Goal: Task Accomplishment & Management: Manage account settings

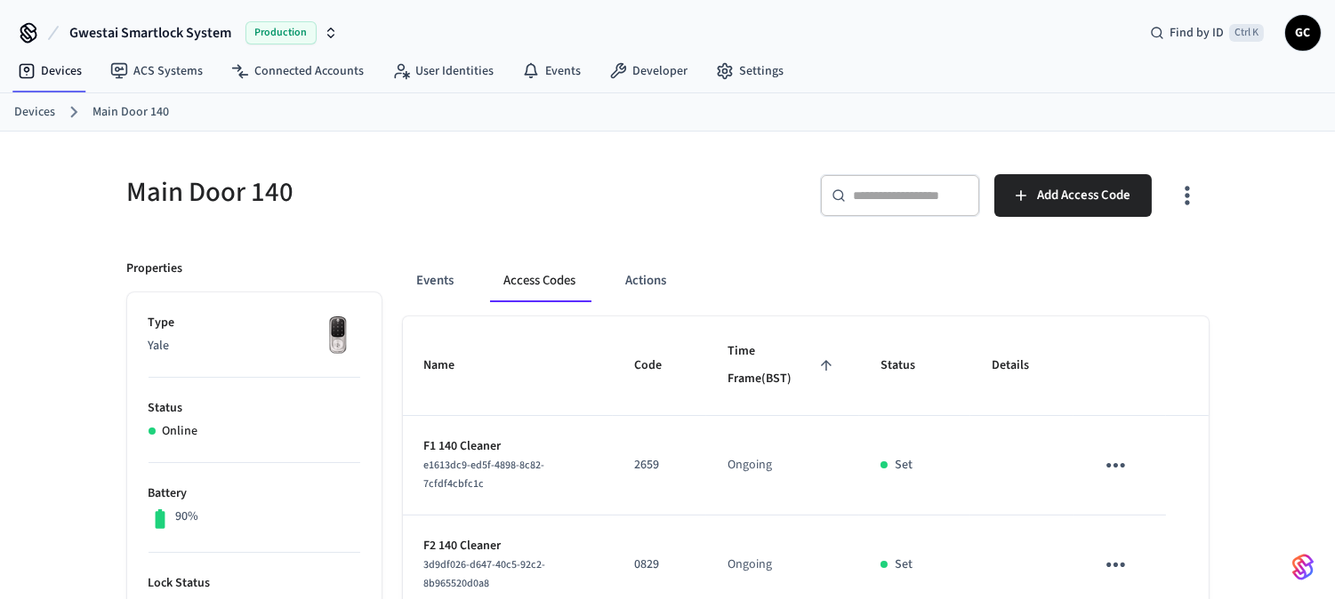
click at [42, 103] on link "Devices" at bounding box center [34, 112] width 41 height 19
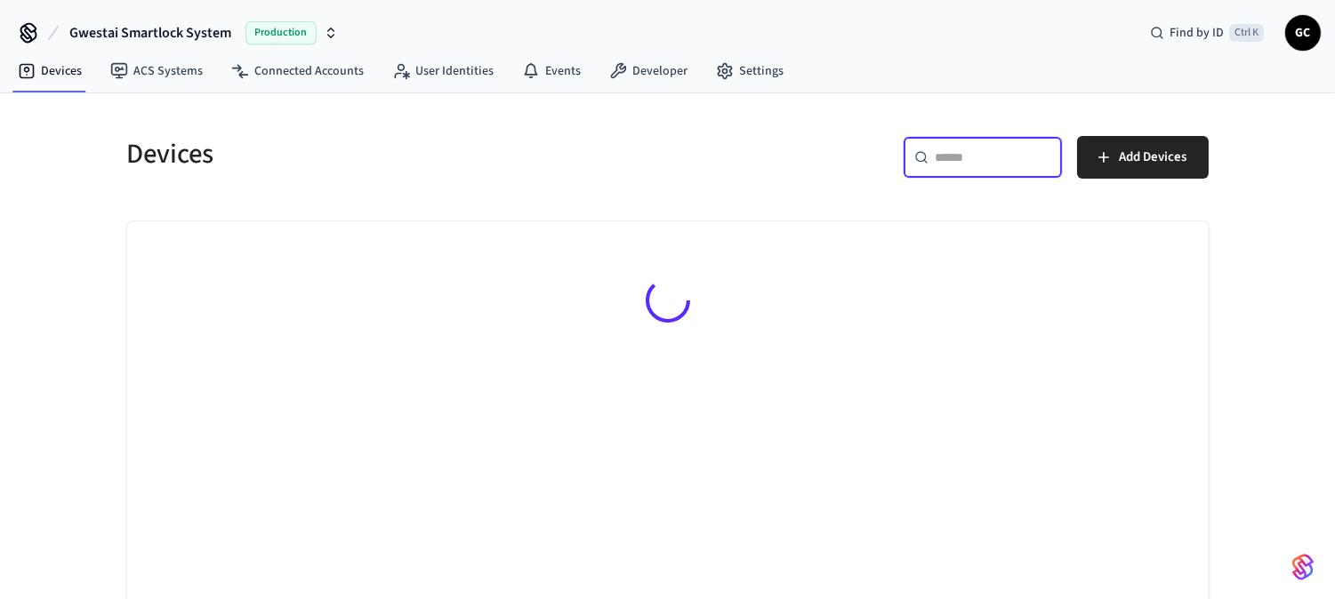
click at [967, 154] on input "text" at bounding box center [994, 158] width 116 height 18
type input "*****"
click at [1036, 154] on icon "button" at bounding box center [1037, 157] width 14 height 14
click at [939, 154] on input "text" at bounding box center [994, 158] width 116 height 18
type input "**"
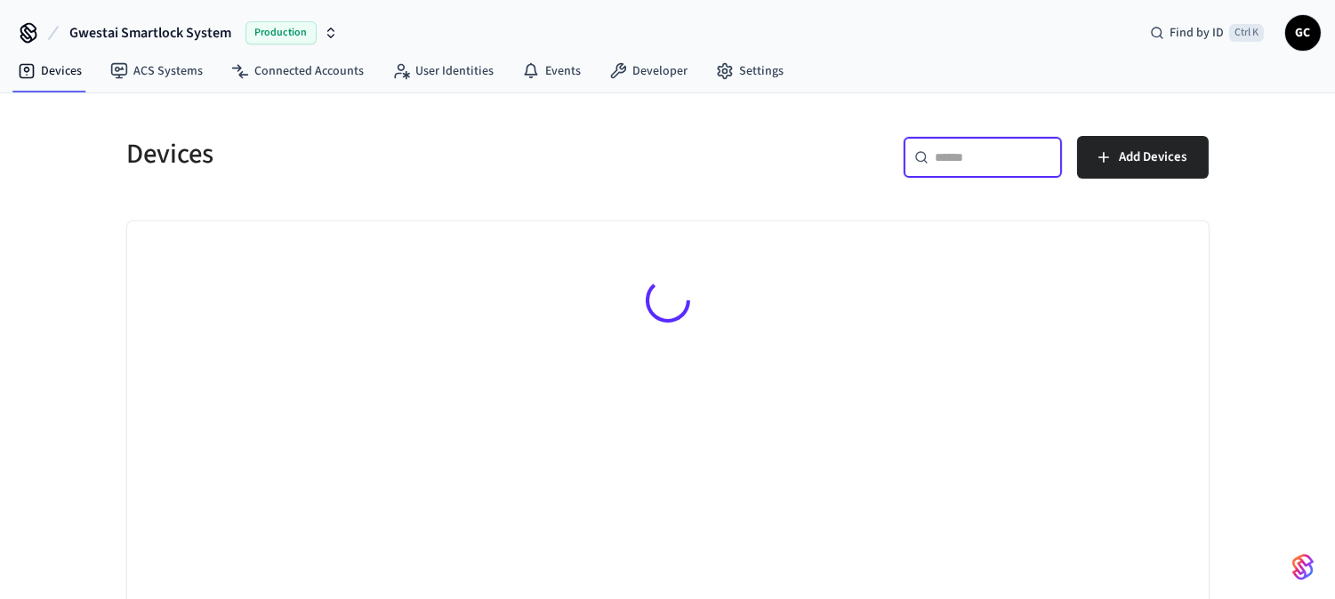
click at [973, 160] on input "text" at bounding box center [994, 158] width 116 height 18
click at [993, 158] on input "text" at bounding box center [994, 158] width 116 height 18
type input "*"
click at [167, 167] on h5 "Devices" at bounding box center [392, 154] width 530 height 36
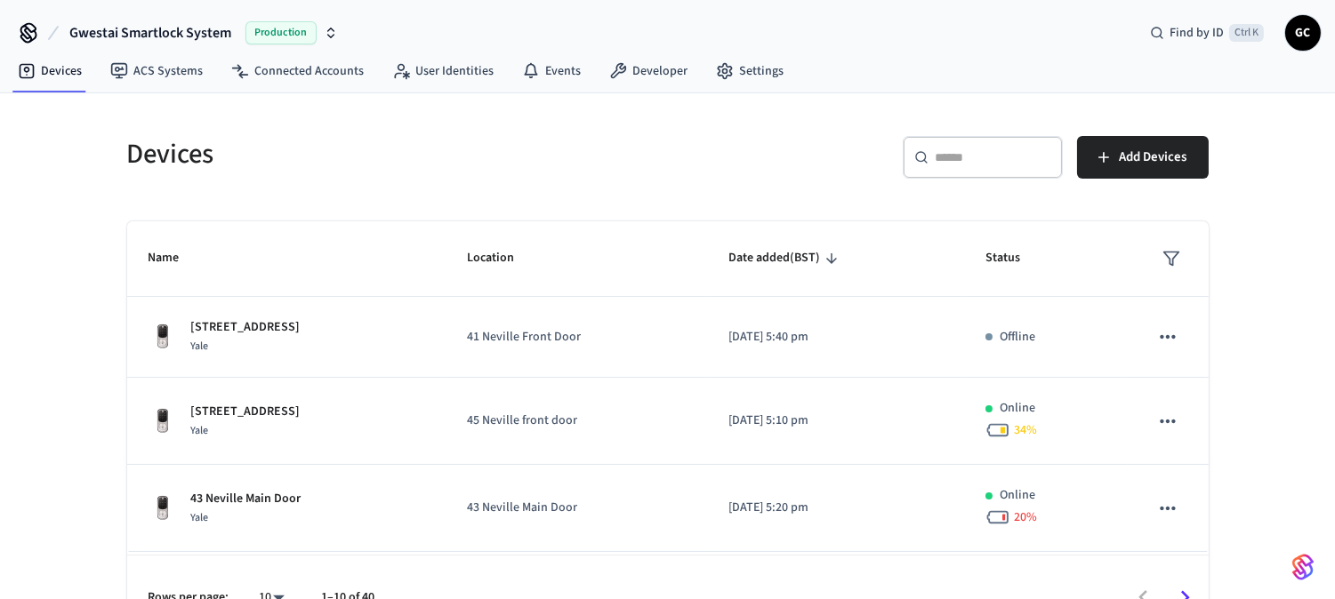
click at [1000, 162] on input "text" at bounding box center [994, 158] width 116 height 18
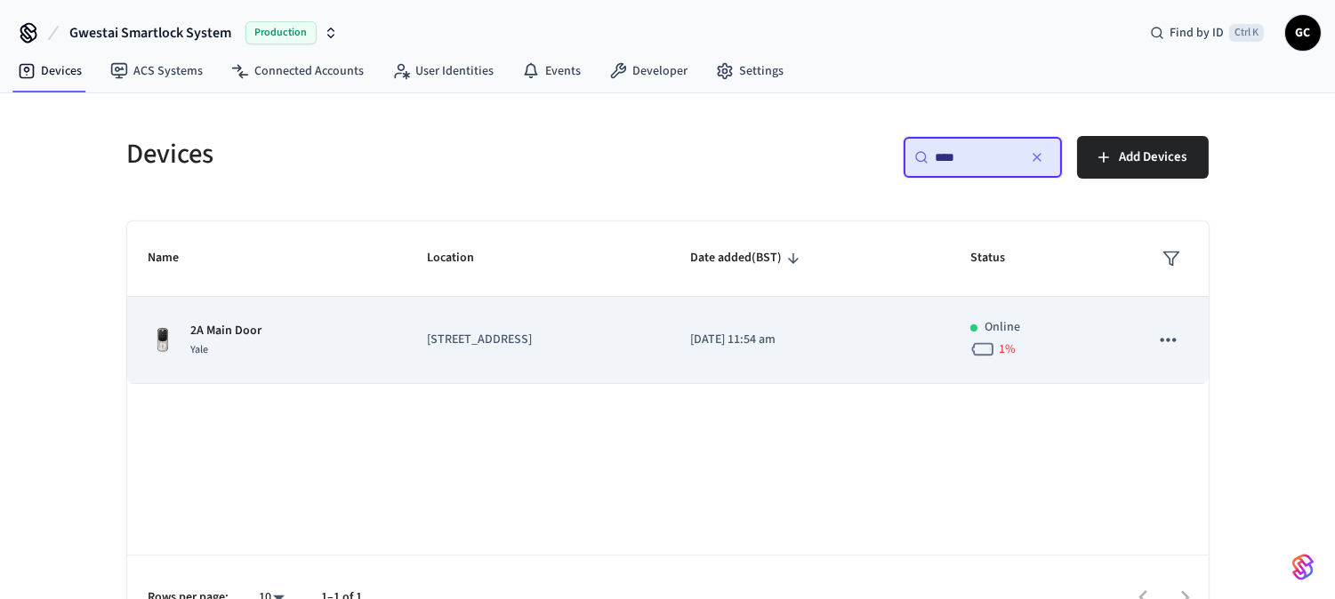
type input "****"
click at [219, 322] on p "2A Main Door" at bounding box center [226, 331] width 71 height 19
click at [233, 324] on p "2A Main Door" at bounding box center [226, 331] width 71 height 19
click at [251, 331] on p "2A Main Door" at bounding box center [226, 331] width 71 height 19
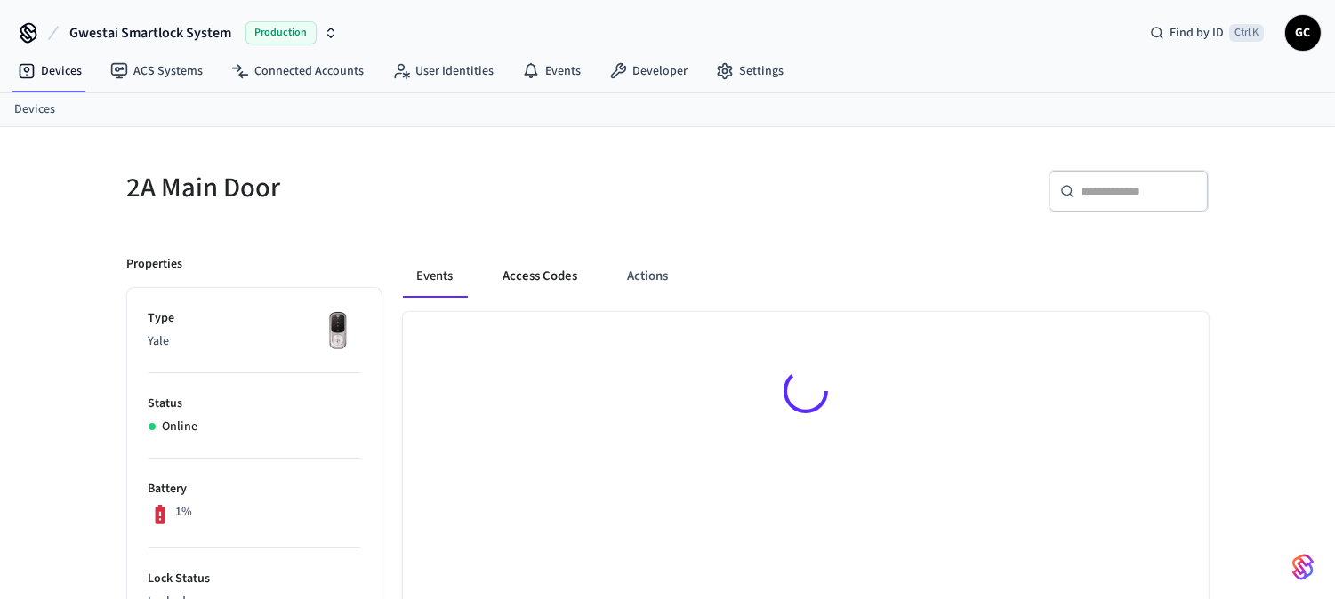
click at [519, 277] on button "Access Codes" at bounding box center [540, 276] width 103 height 43
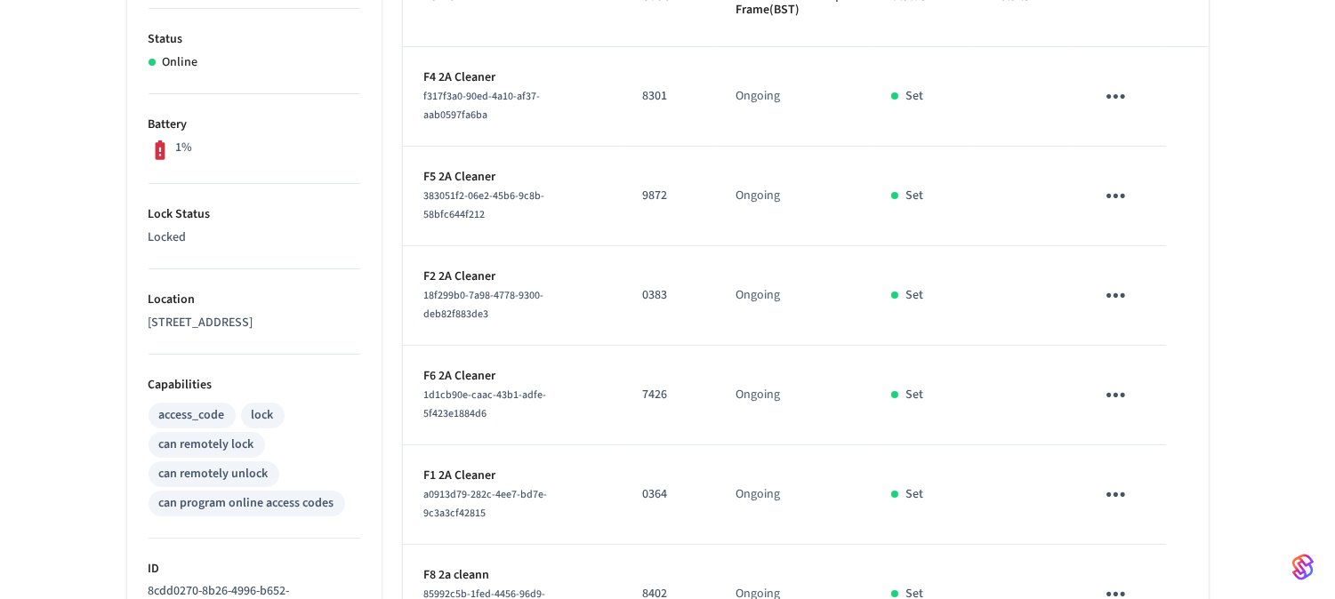
scroll to position [127, 0]
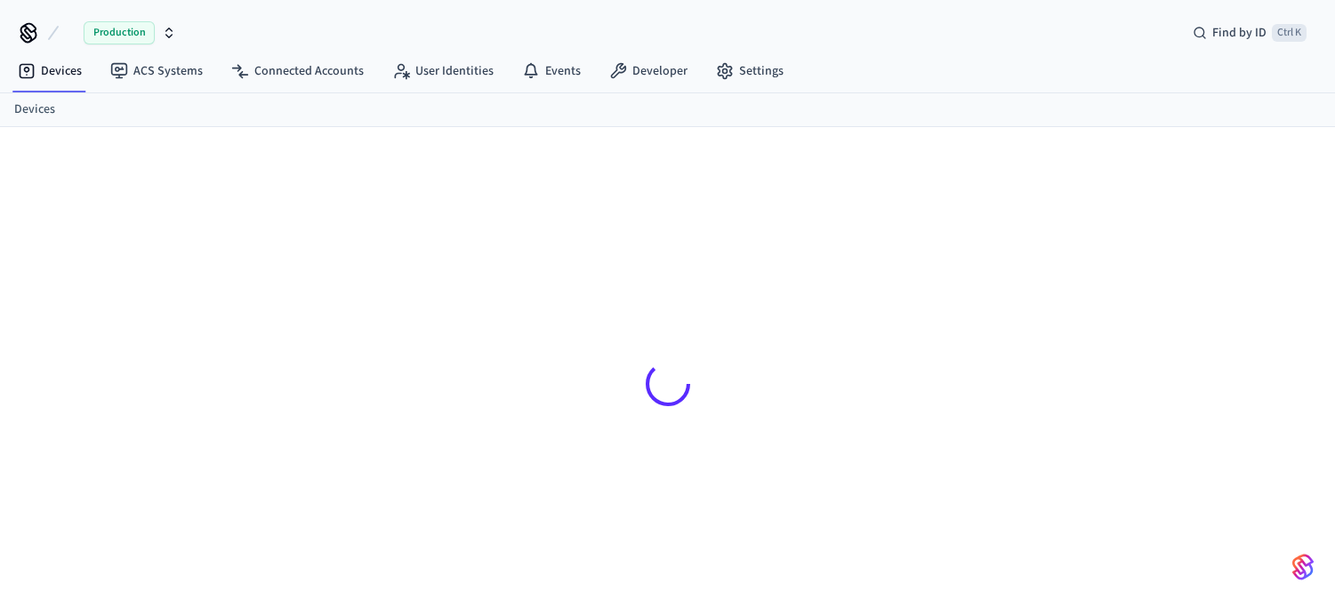
scroll to position [24, 0]
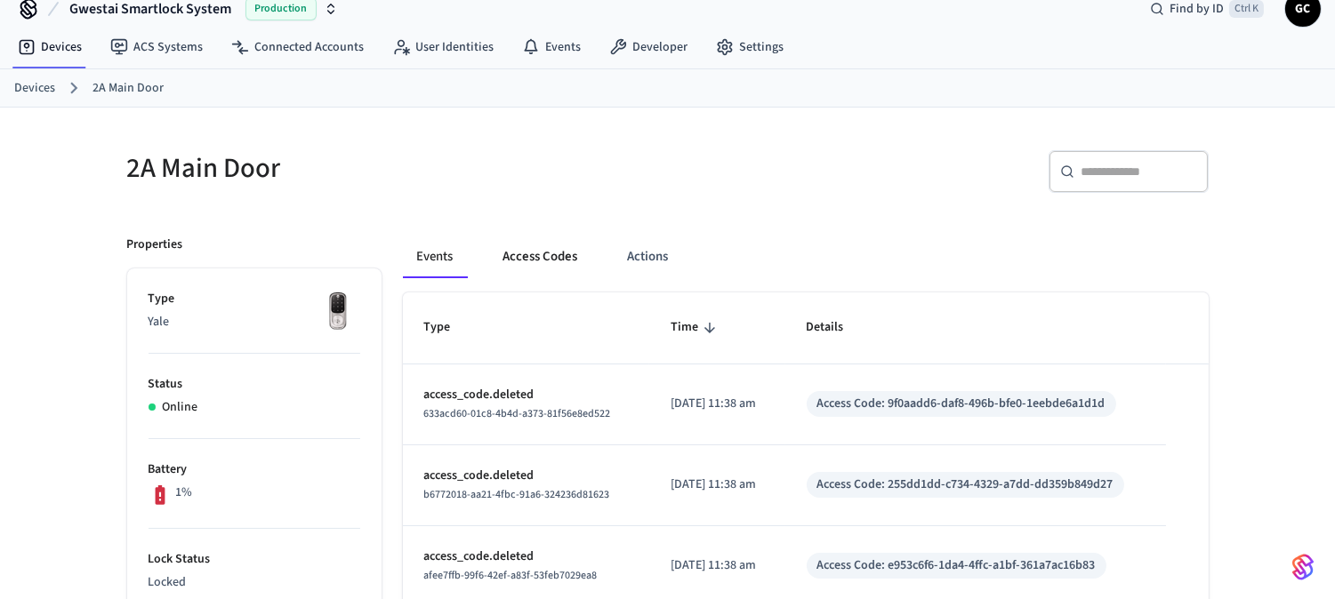
click at [526, 258] on button "Access Codes" at bounding box center [540, 257] width 103 height 43
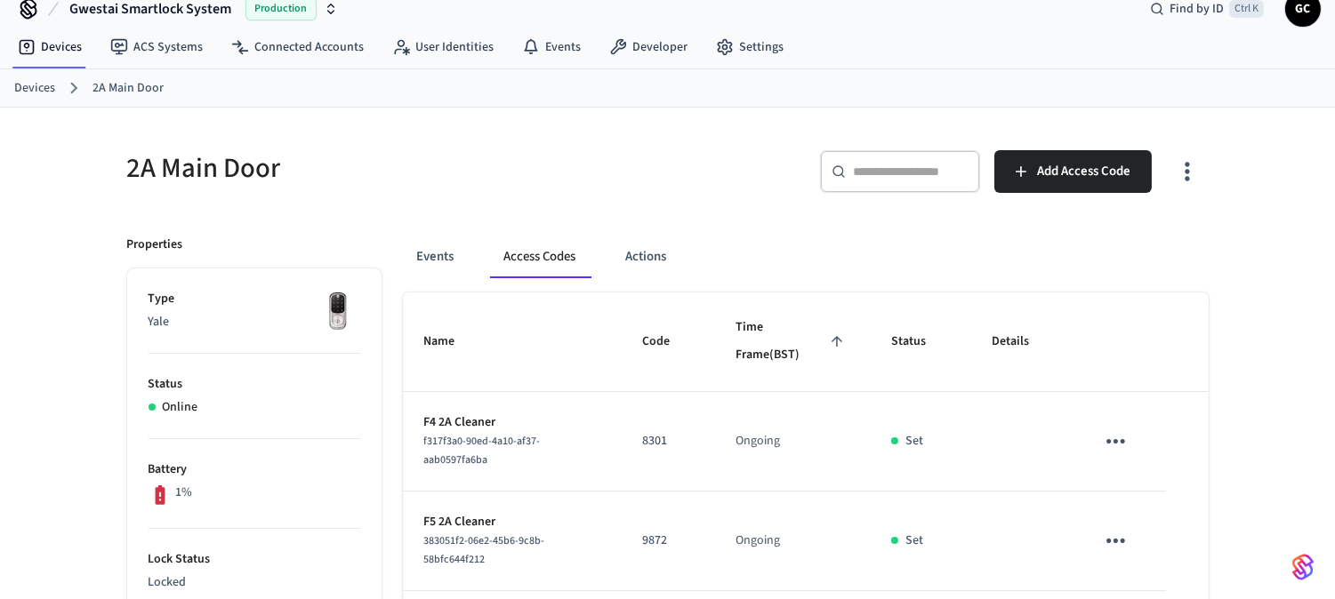
click at [899, 181] on div "​ ​" at bounding box center [900, 171] width 160 height 43
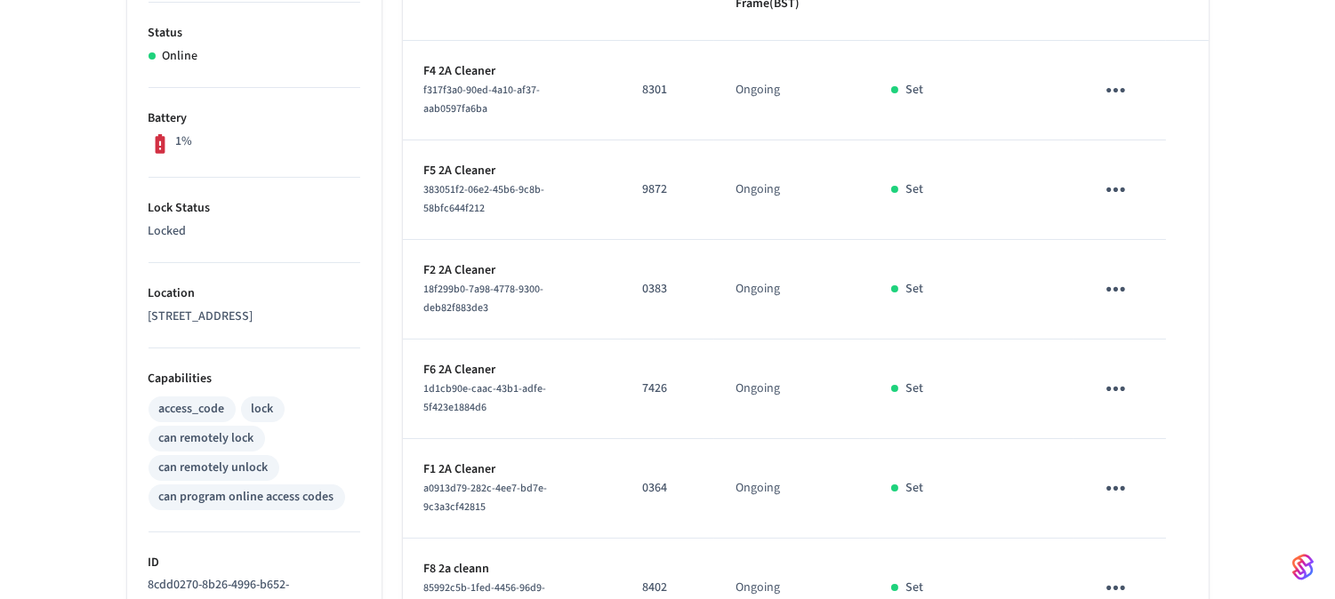
scroll to position [226, 0]
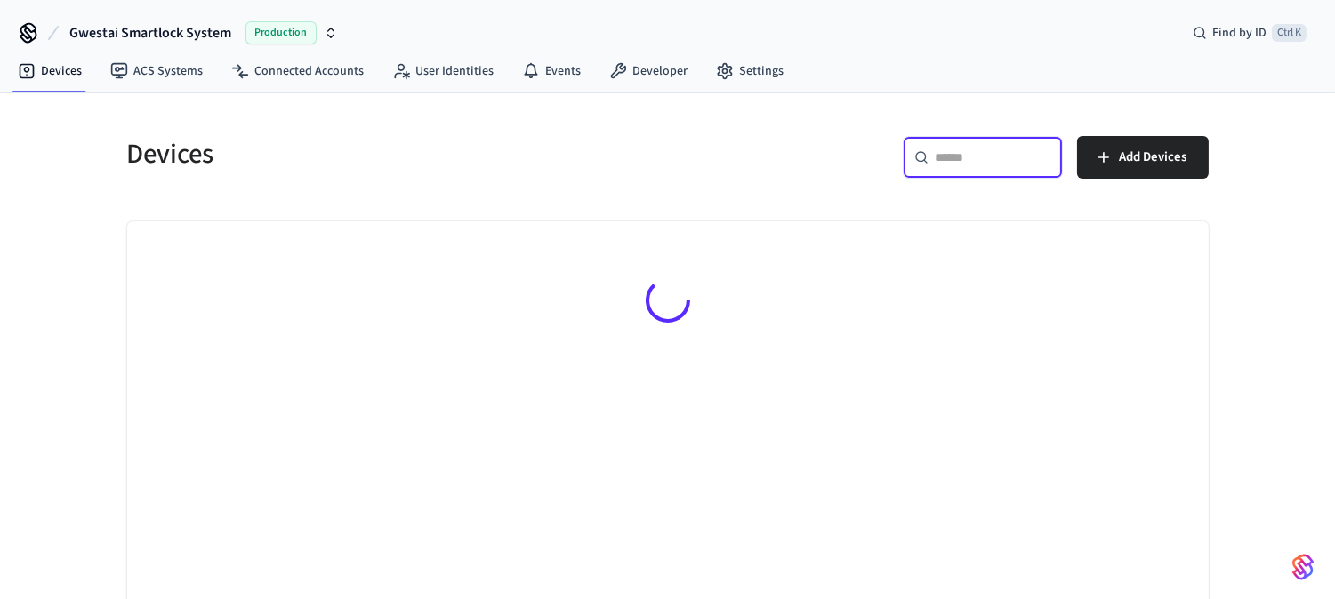
click at [970, 163] on input "text" at bounding box center [994, 158] width 116 height 18
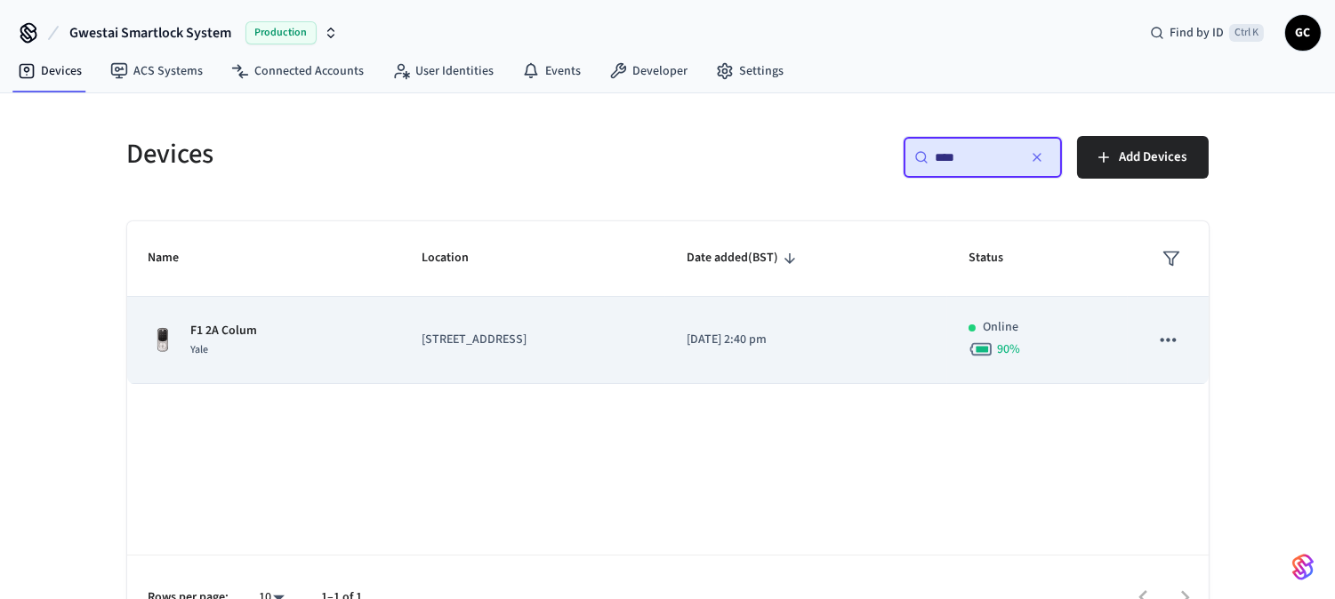
type input "****"
click at [252, 329] on p "F1 2A Colum" at bounding box center [224, 331] width 67 height 19
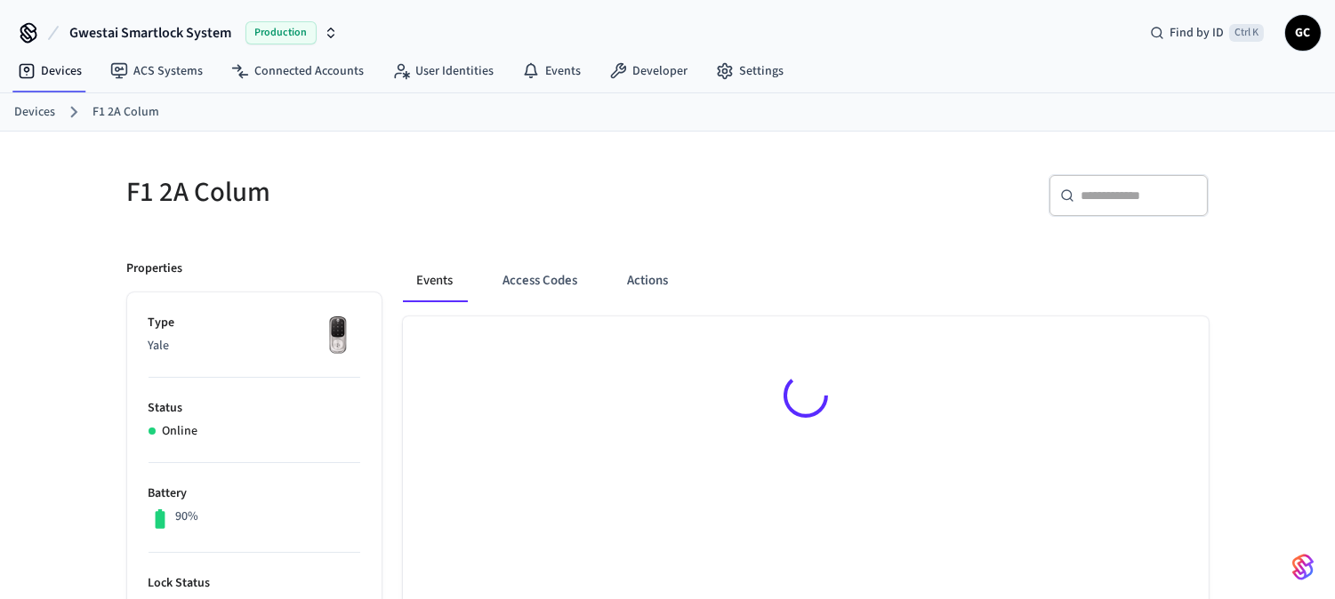
click at [638, 203] on h5 "F1 2A Colum" at bounding box center [392, 192] width 530 height 36
click at [583, 208] on h5 "F1 2A Colum" at bounding box center [392, 192] width 530 height 36
click at [554, 280] on button "Access Codes" at bounding box center [540, 281] width 103 height 43
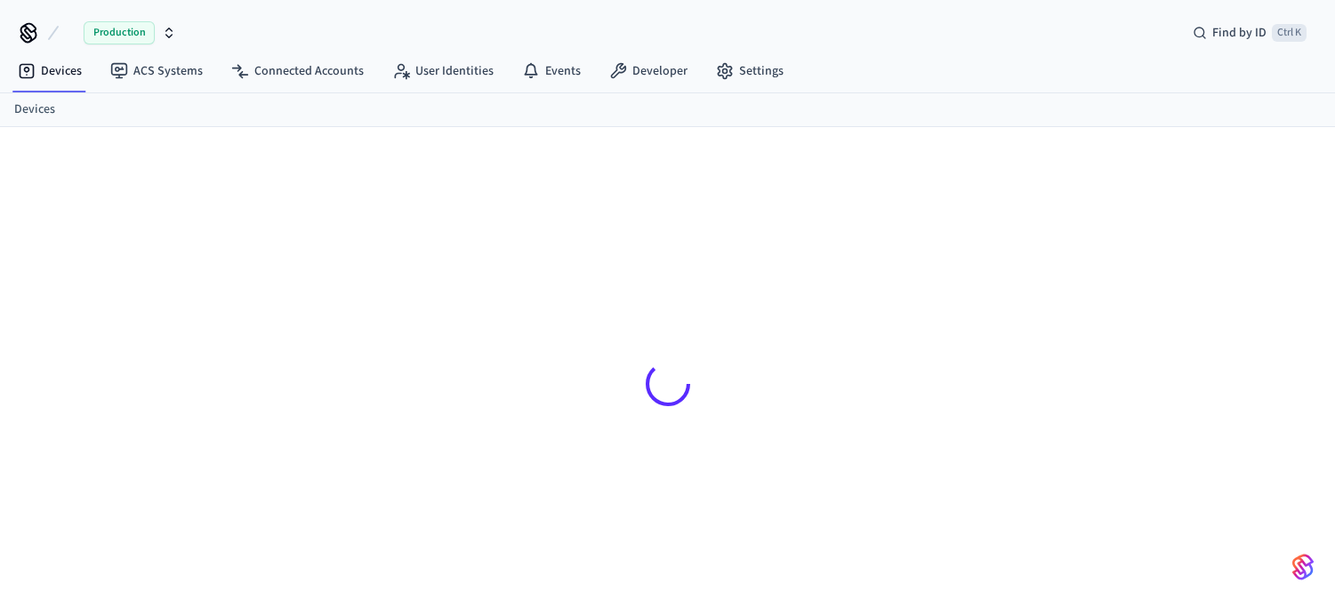
scroll to position [24, 0]
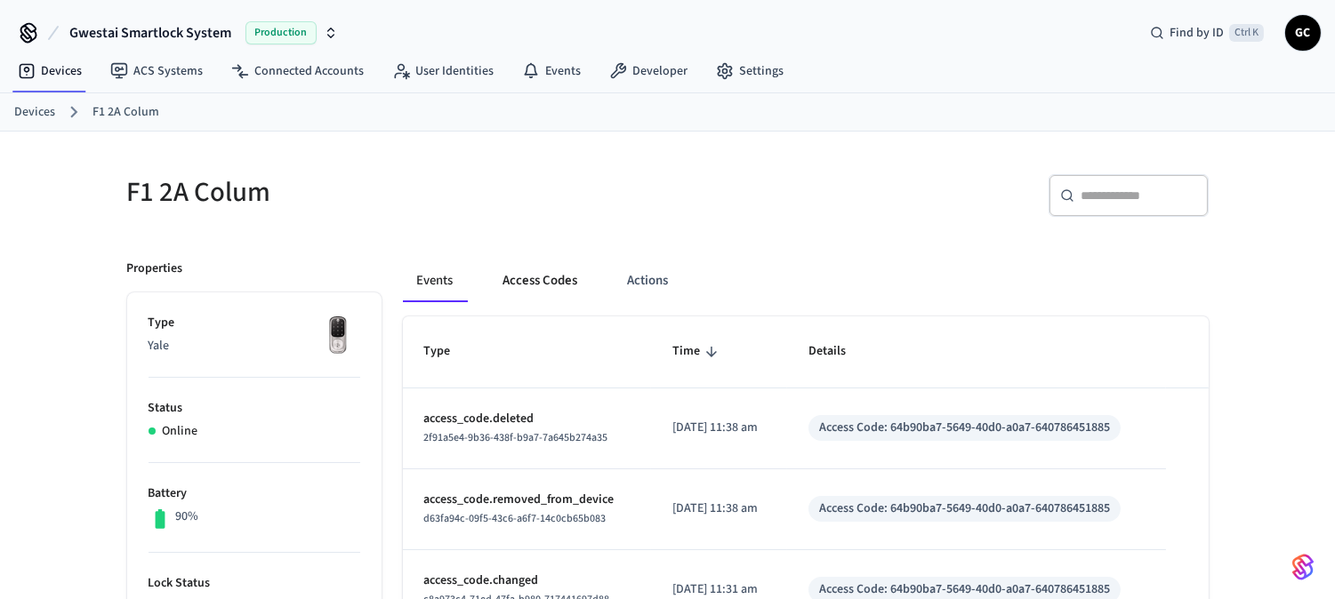
click at [566, 285] on button "Access Codes" at bounding box center [540, 281] width 103 height 43
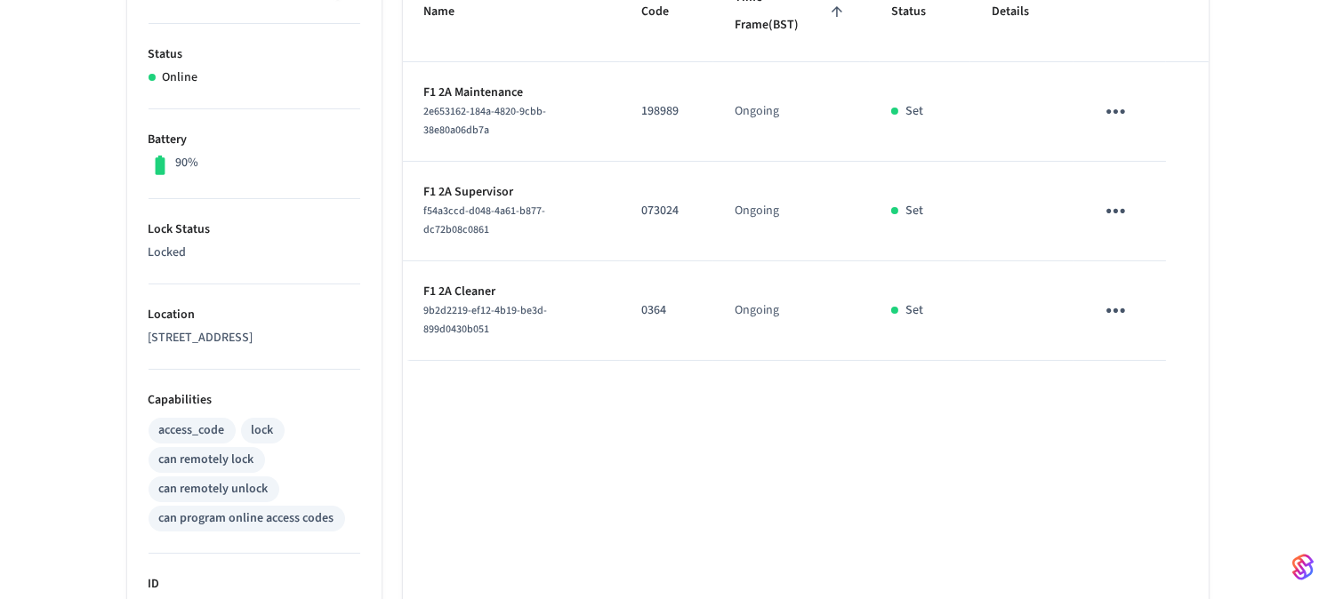
scroll to position [318, 0]
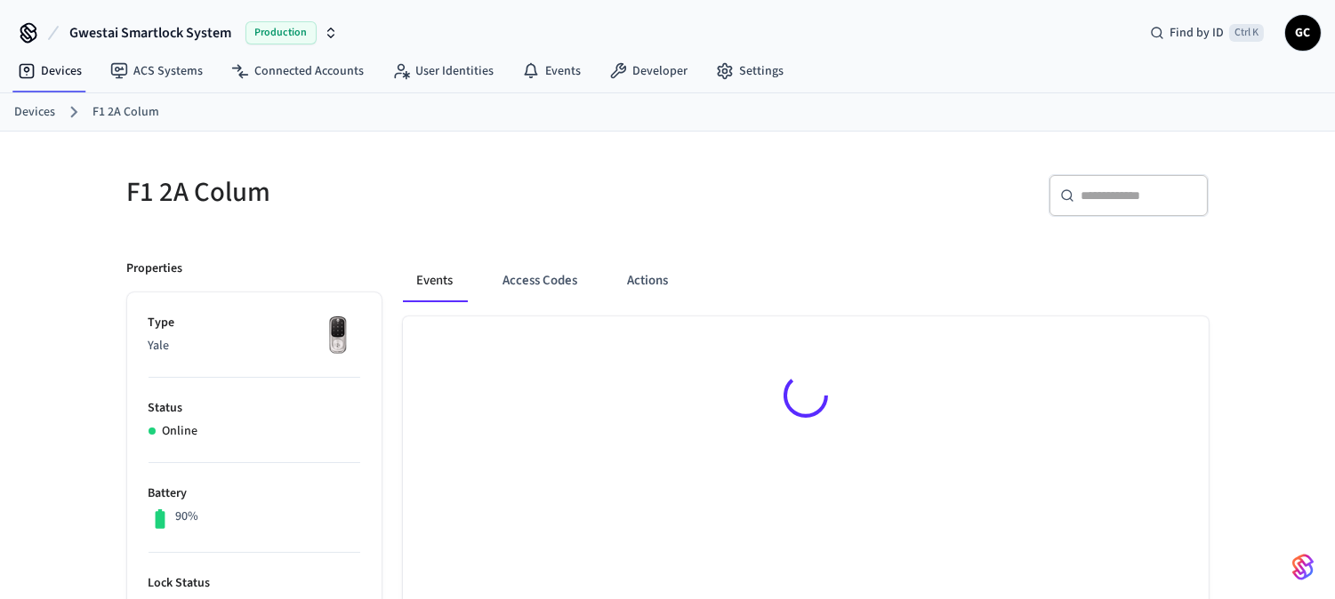
scroll to position [318, 0]
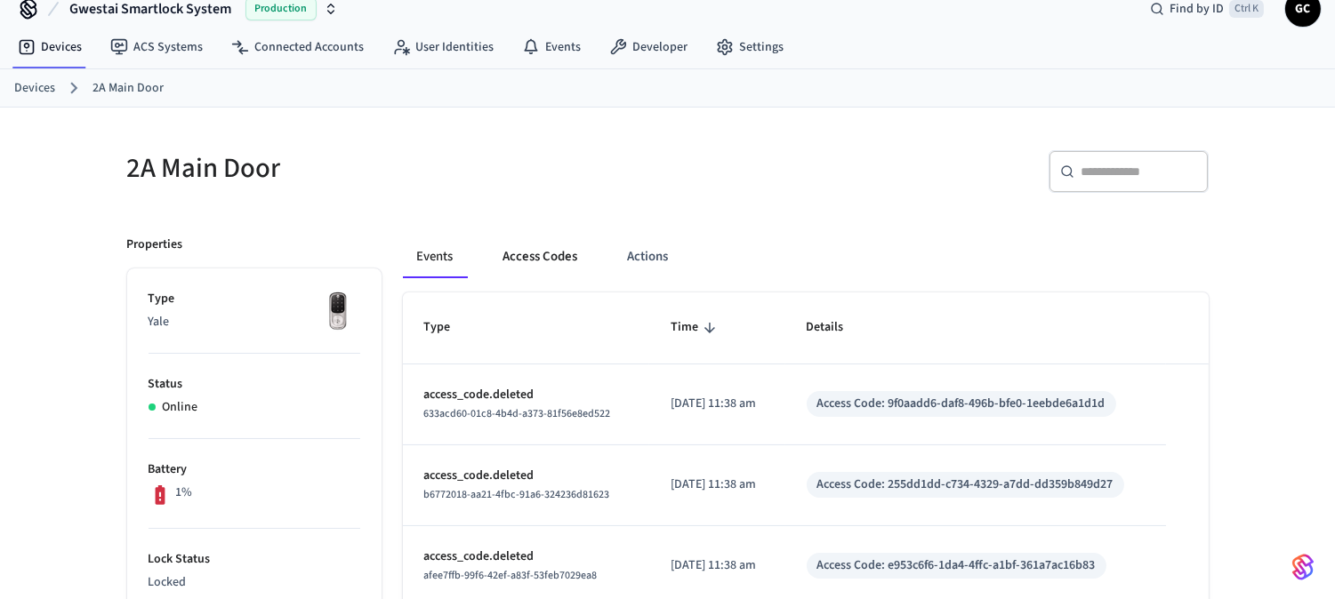
drag, startPoint x: 0, startPoint y: 0, endPoint x: 565, endPoint y: 254, distance: 619.3
click at [567, 254] on button "Access Codes" at bounding box center [540, 257] width 103 height 43
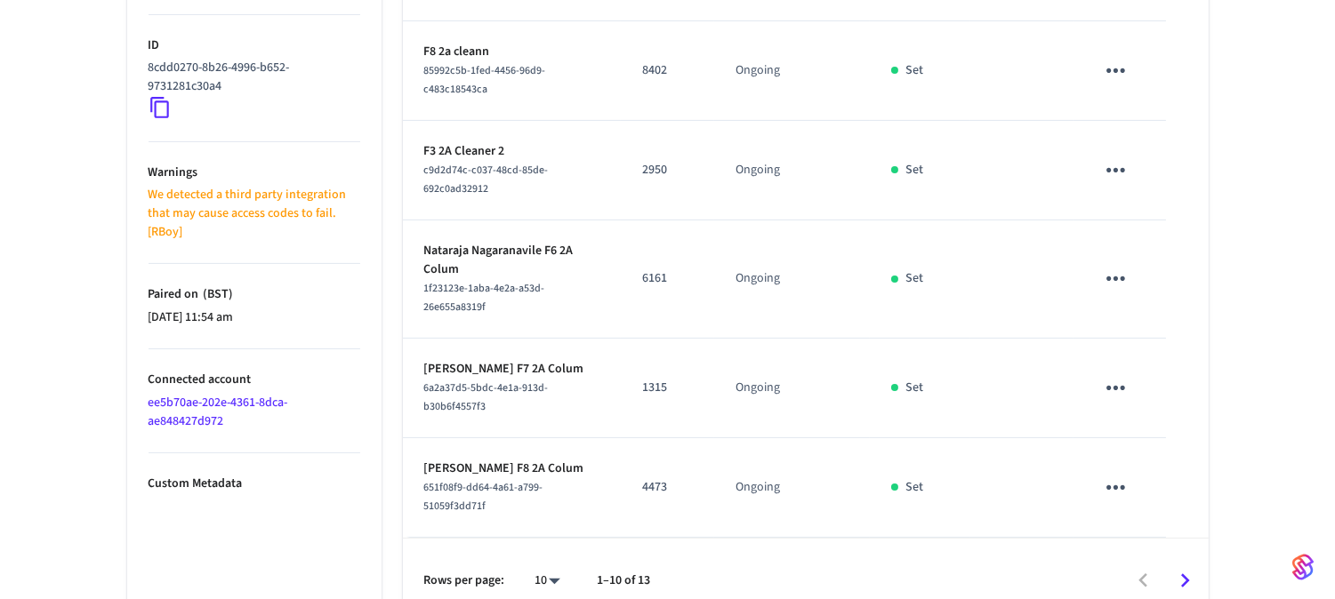
scroll to position [918, 0]
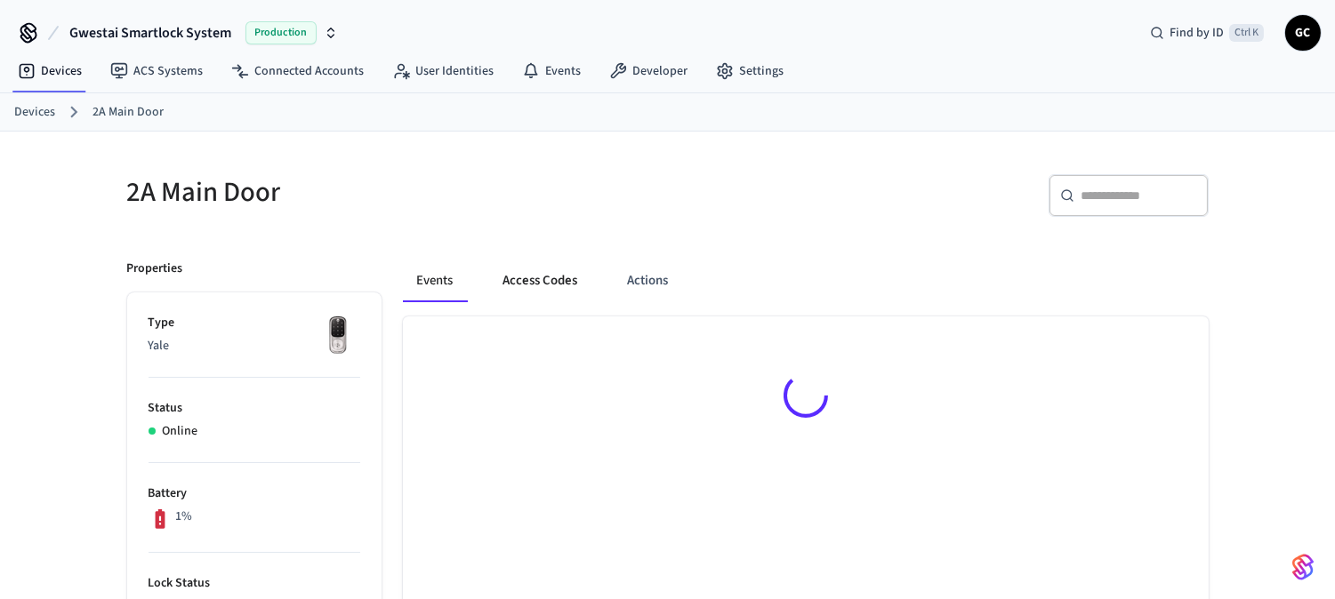
click at [512, 263] on button "Access Codes" at bounding box center [540, 281] width 103 height 43
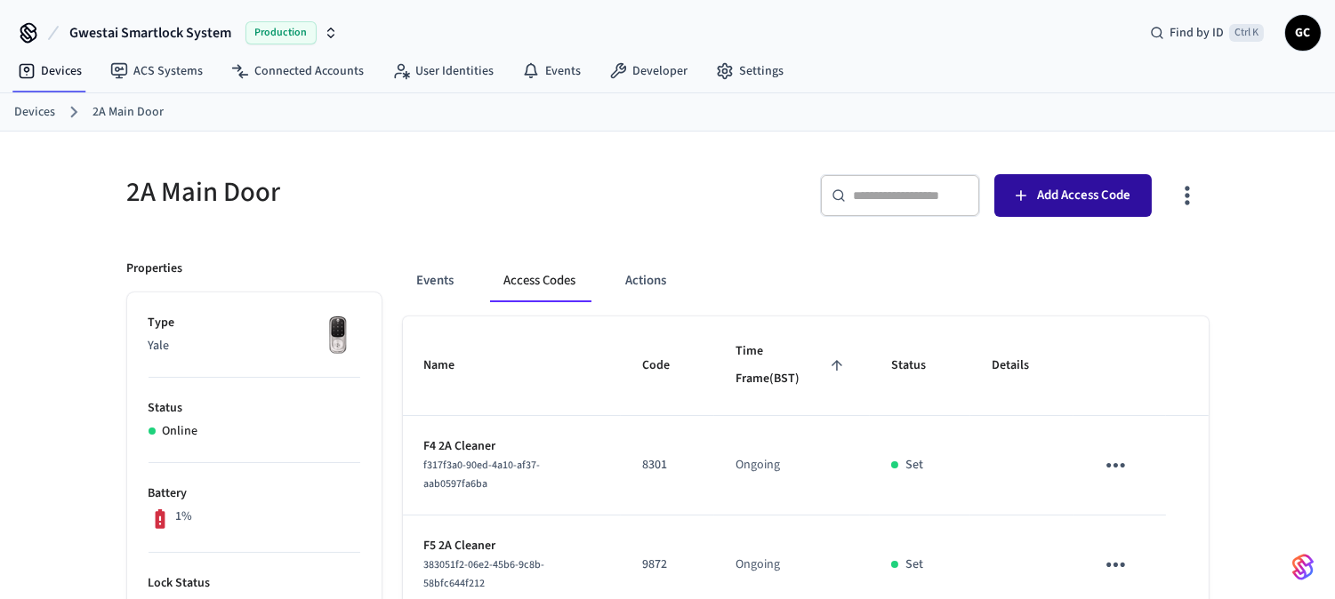
click at [1080, 196] on span "Add Access Code" at bounding box center [1083, 195] width 93 height 23
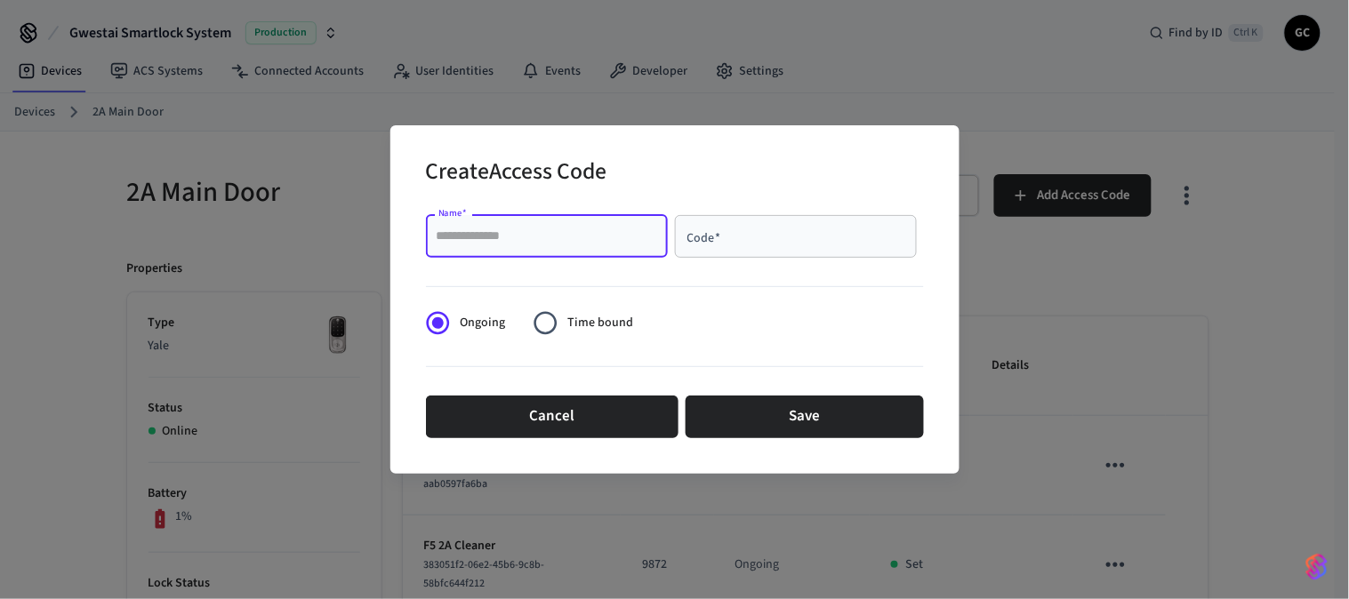
click at [557, 236] on input "Name   *" at bounding box center [547, 237] width 221 height 18
paste input "**********"
type input "**********"
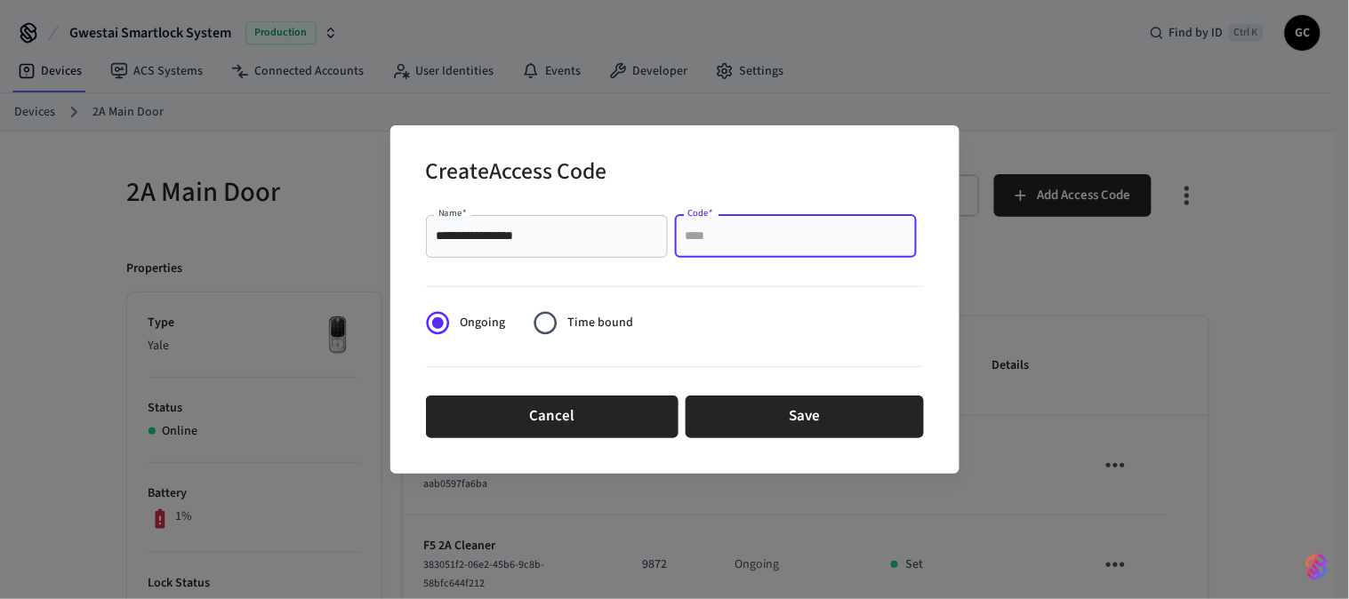
click at [774, 237] on input "Code   *" at bounding box center [796, 237] width 221 height 18
click at [804, 225] on div "Code   *" at bounding box center [796, 236] width 242 height 43
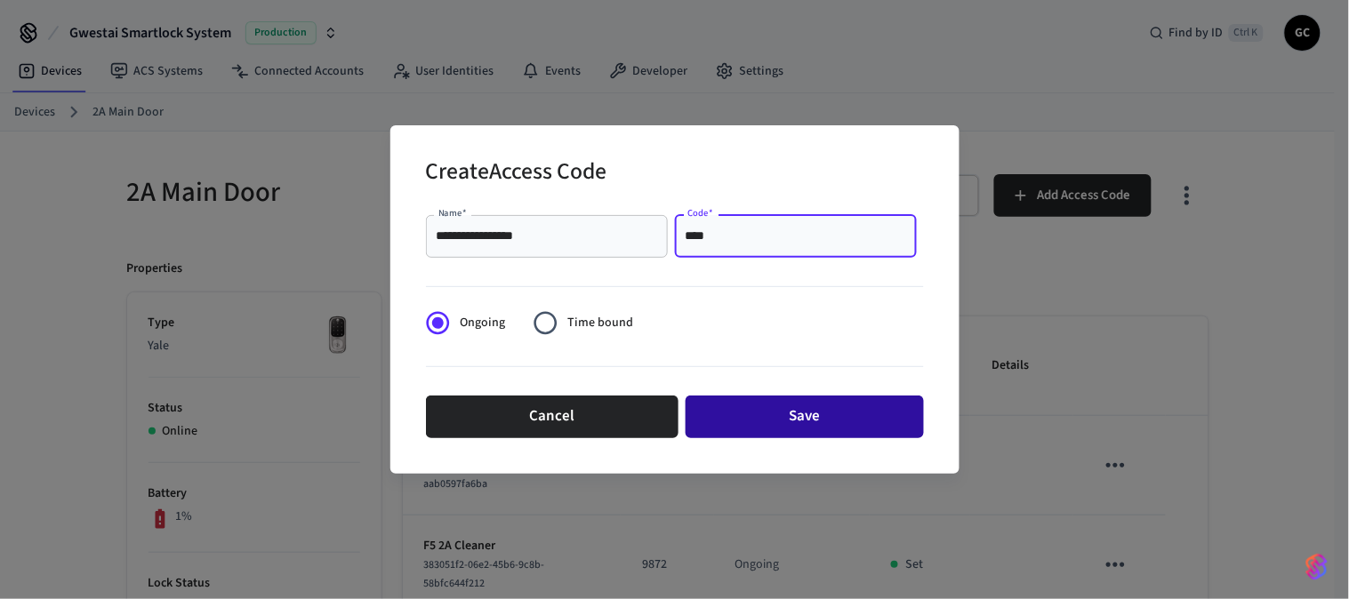
type input "****"
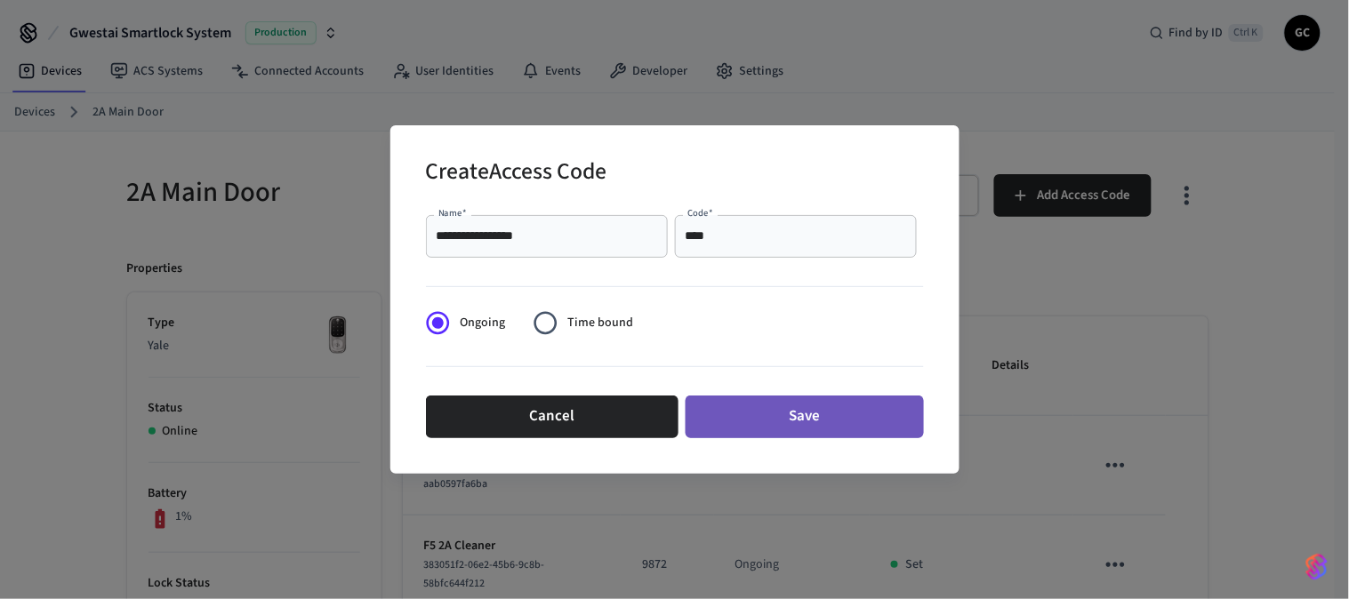
drag, startPoint x: 824, startPoint y: 416, endPoint x: 836, endPoint y: 416, distance: 11.6
click at [825, 416] on button "Save" at bounding box center [805, 417] width 238 height 43
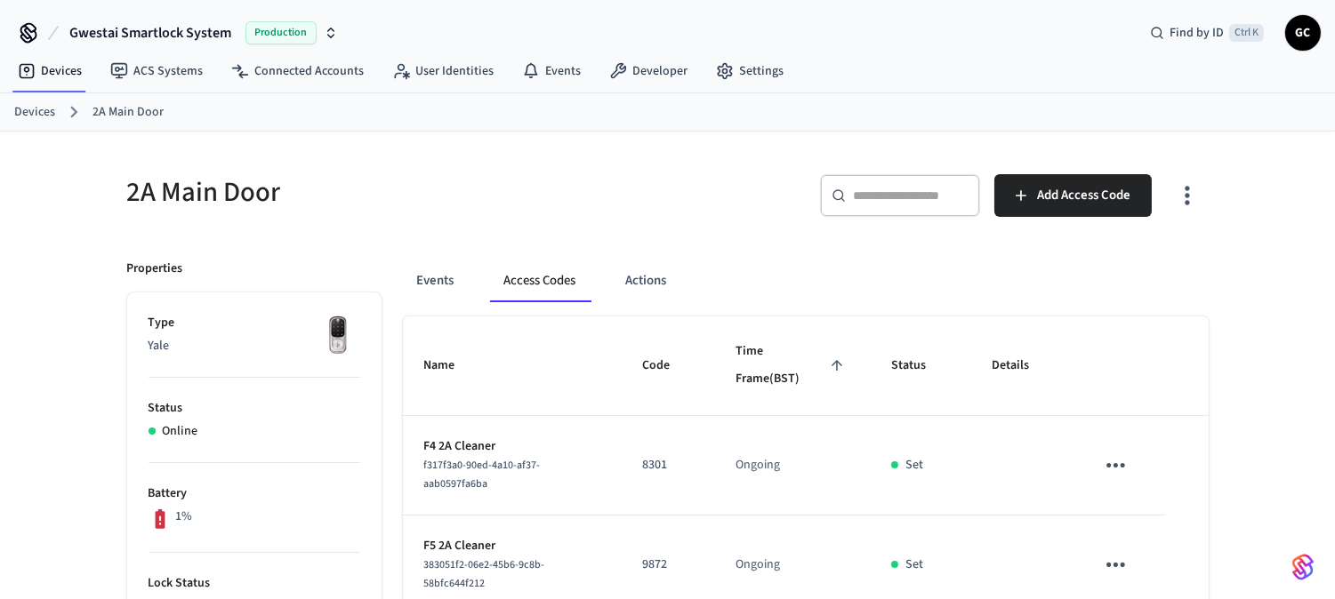
click at [34, 114] on link "Devices" at bounding box center [34, 112] width 41 height 19
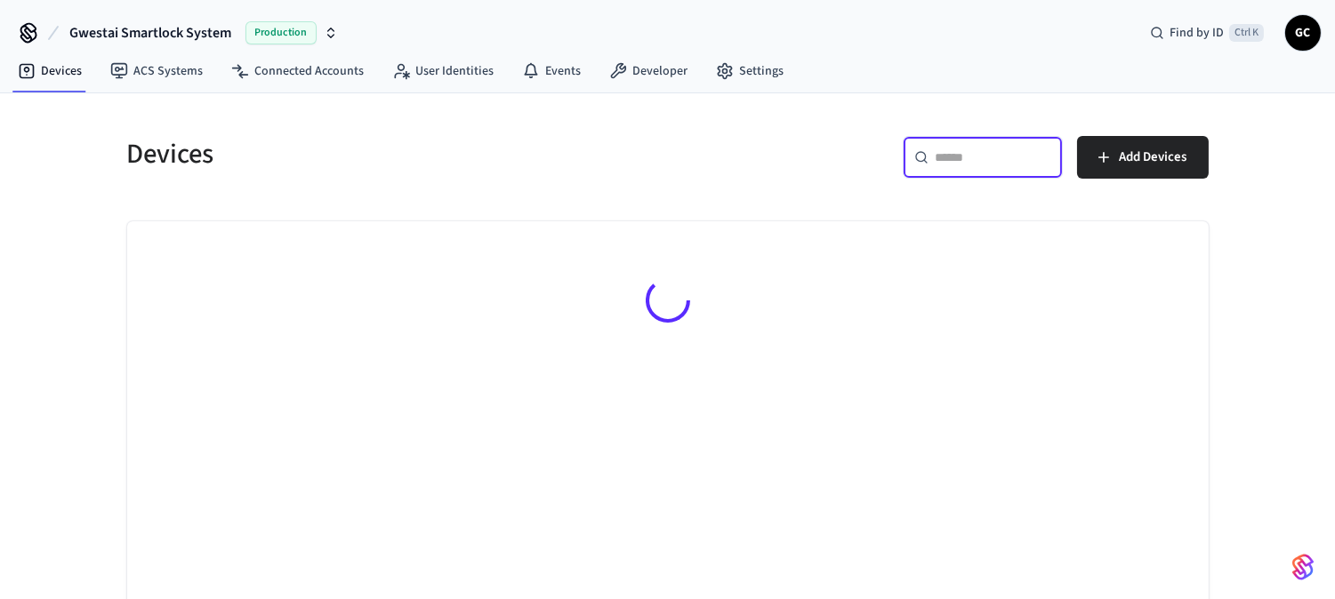
click at [983, 158] on input "text" at bounding box center [994, 158] width 116 height 18
click at [964, 149] on input "text" at bounding box center [994, 158] width 116 height 18
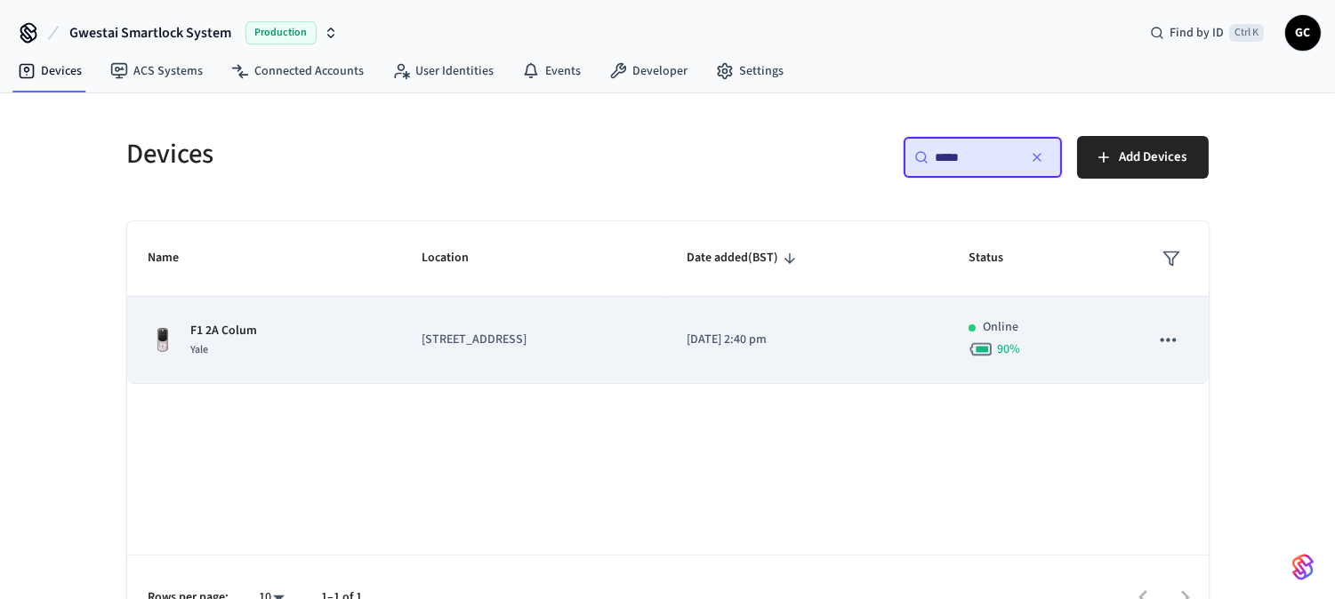
type input "*****"
click at [205, 322] on p "F1 2A Colum" at bounding box center [224, 331] width 67 height 19
click at [267, 330] on div "F1 2A Colum Yale" at bounding box center [264, 340] width 230 height 37
click at [224, 331] on p "F1 2A Colum" at bounding box center [224, 331] width 67 height 19
click at [227, 327] on p "F1 2A Colum" at bounding box center [224, 331] width 67 height 19
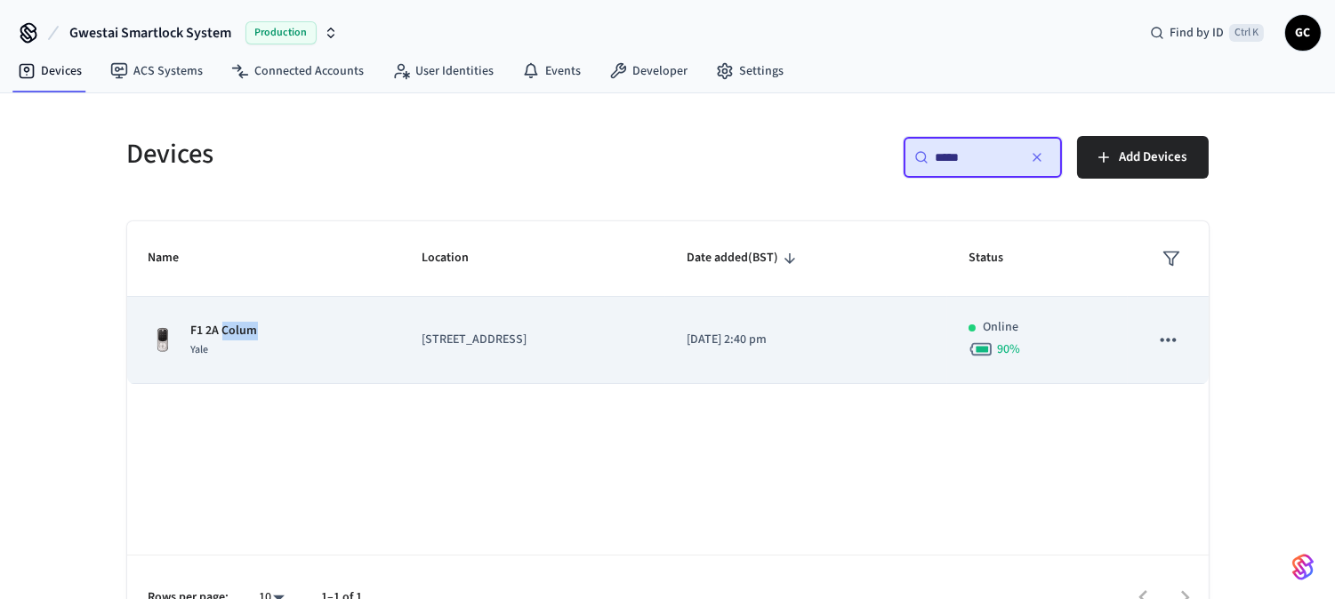
click at [227, 327] on p "F1 2A Colum" at bounding box center [224, 331] width 67 height 19
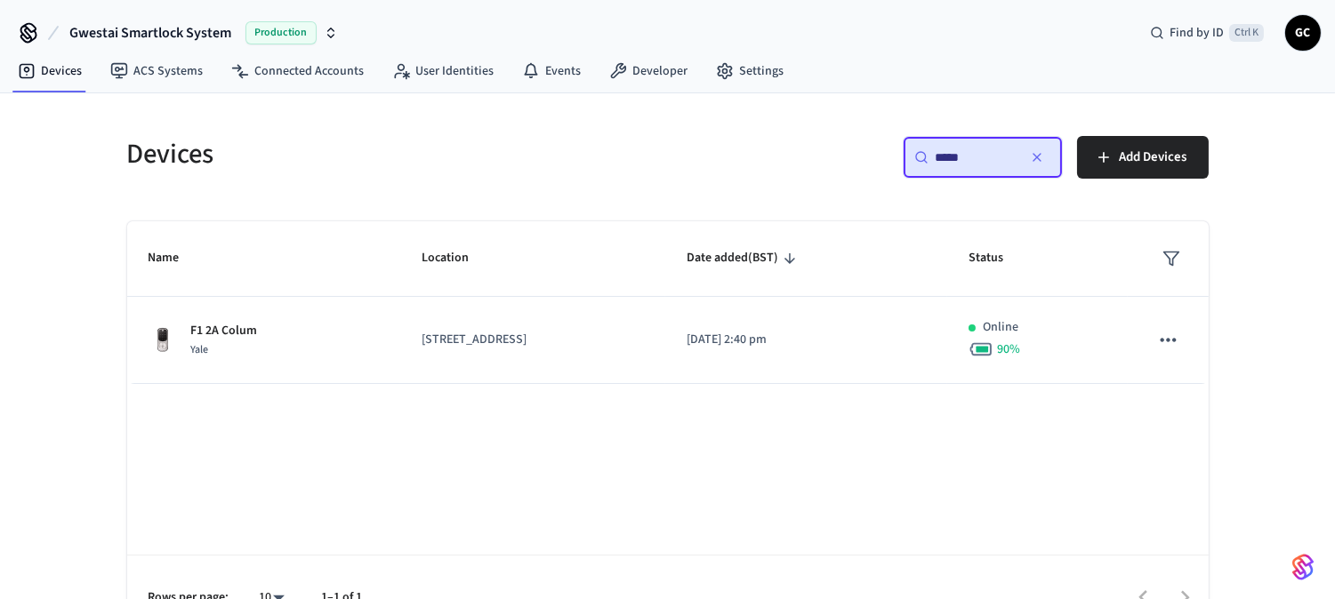
click at [341, 398] on div "Name Location Date added (BST) Status F1 2A Colum Yale 2A Colum Road 2023/09/07…" at bounding box center [667, 431] width 1081 height 420
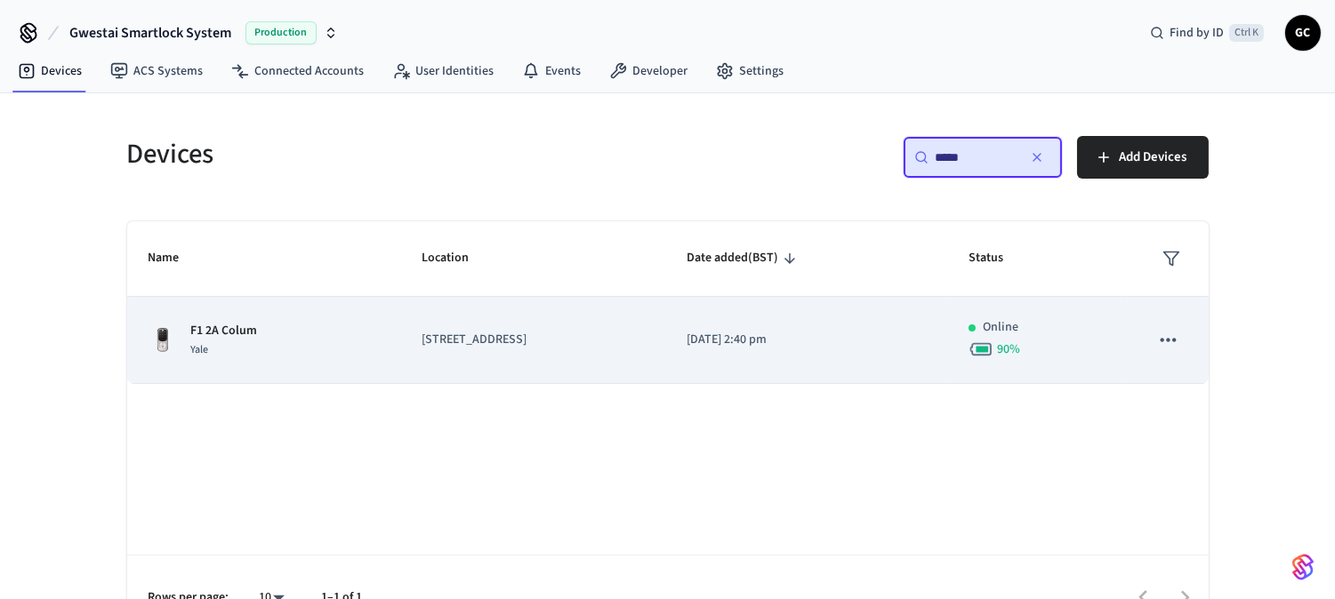
click at [234, 334] on p "F1 2A Colum" at bounding box center [224, 331] width 67 height 19
click at [247, 327] on p "F1 2A Colum" at bounding box center [224, 331] width 67 height 19
click at [454, 340] on p "[STREET_ADDRESS]" at bounding box center [533, 340] width 222 height 19
click at [232, 329] on p "F1 2A Colum" at bounding box center [224, 331] width 67 height 19
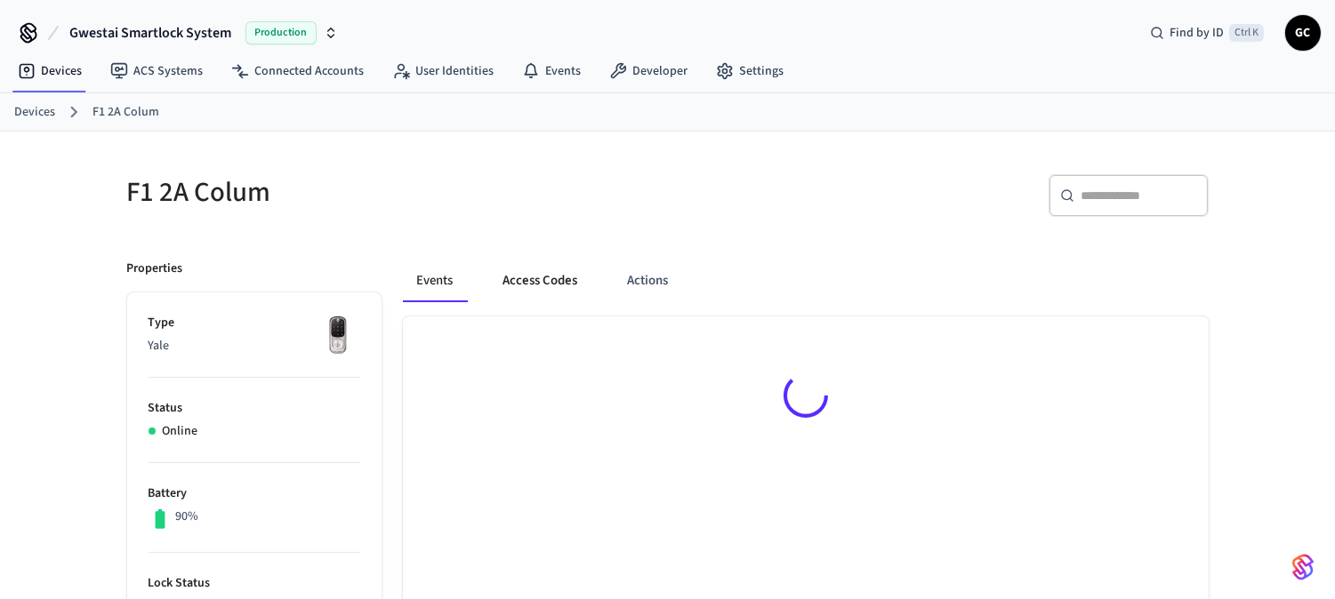
click at [526, 279] on button "Access Codes" at bounding box center [540, 281] width 103 height 43
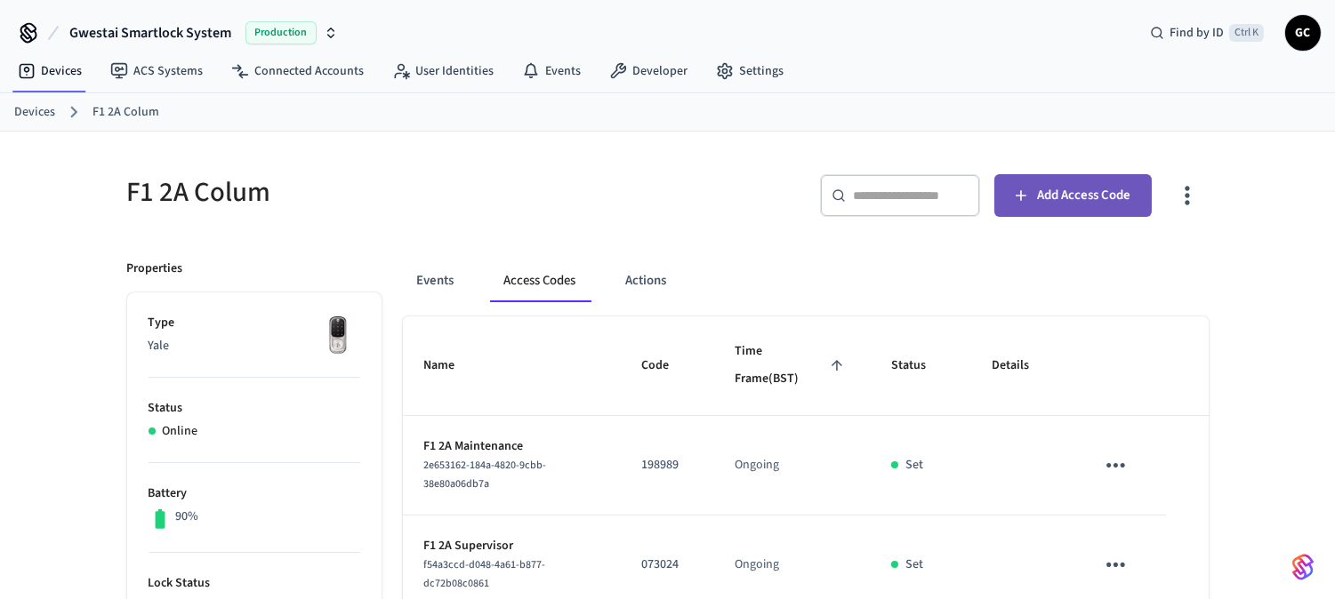
click at [1112, 185] on span "Add Access Code" at bounding box center [1083, 195] width 93 height 23
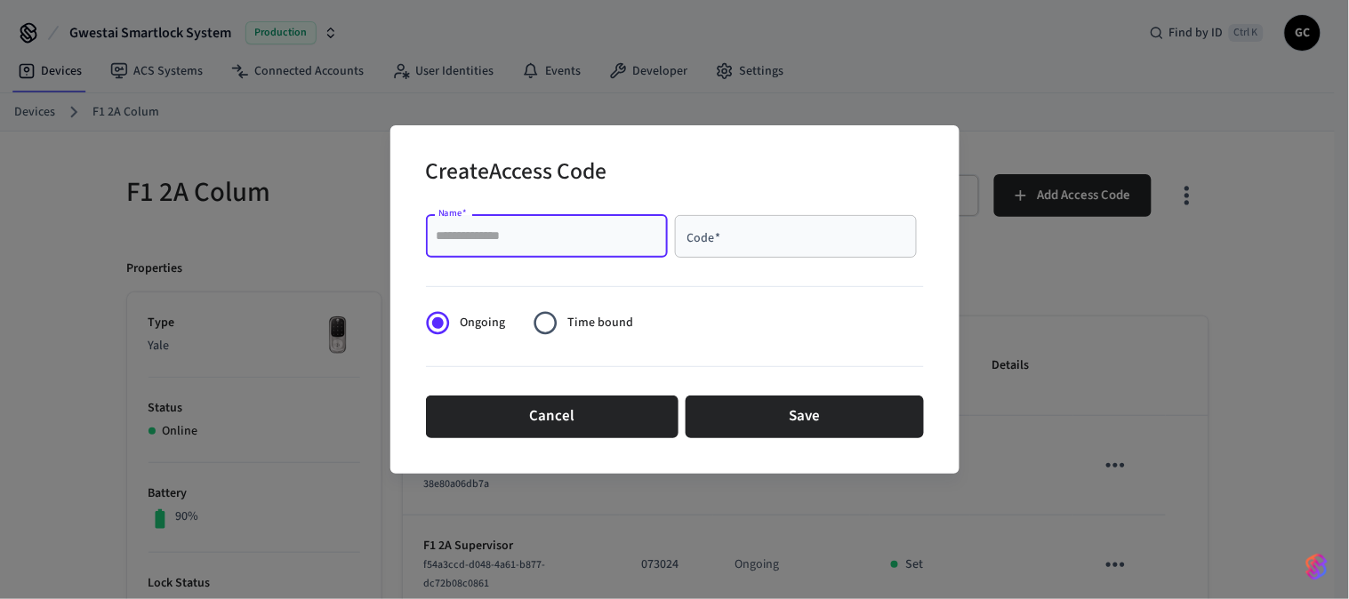
click at [563, 231] on input "Name   *" at bounding box center [547, 237] width 221 height 18
paste input "**********"
type input "**********"
drag, startPoint x: 753, startPoint y: 234, endPoint x: 772, endPoint y: 235, distance: 18.7
click at [753, 234] on input "Code   *" at bounding box center [796, 237] width 221 height 18
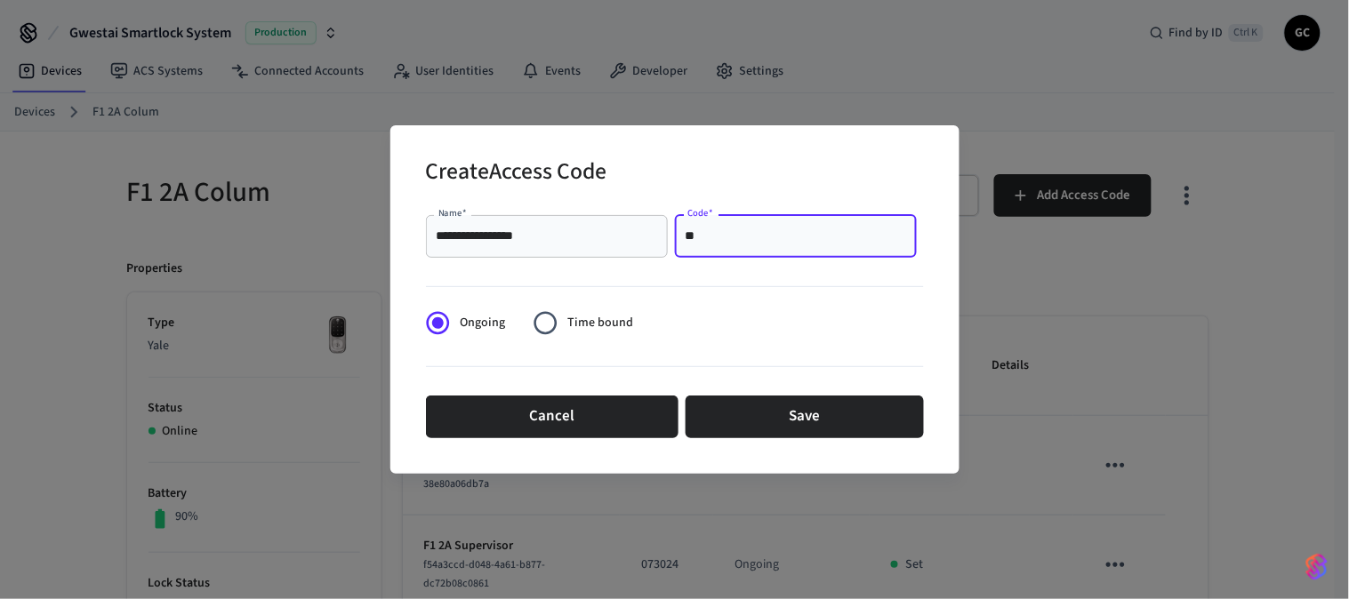
type input "*"
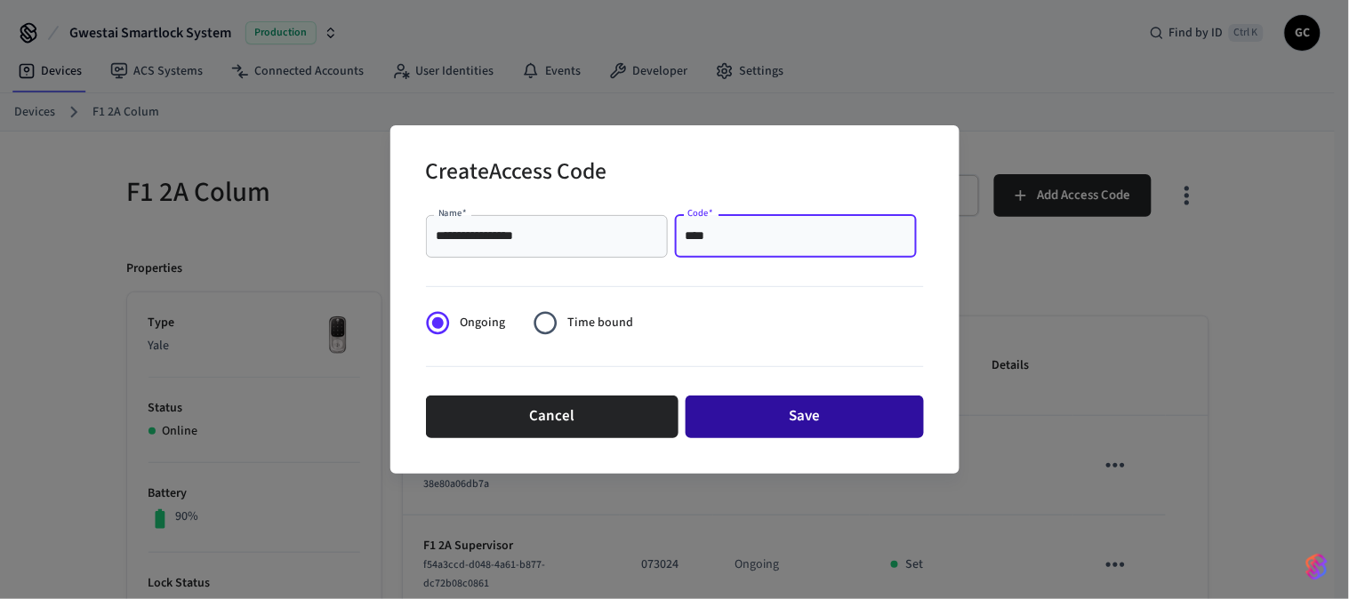
type input "****"
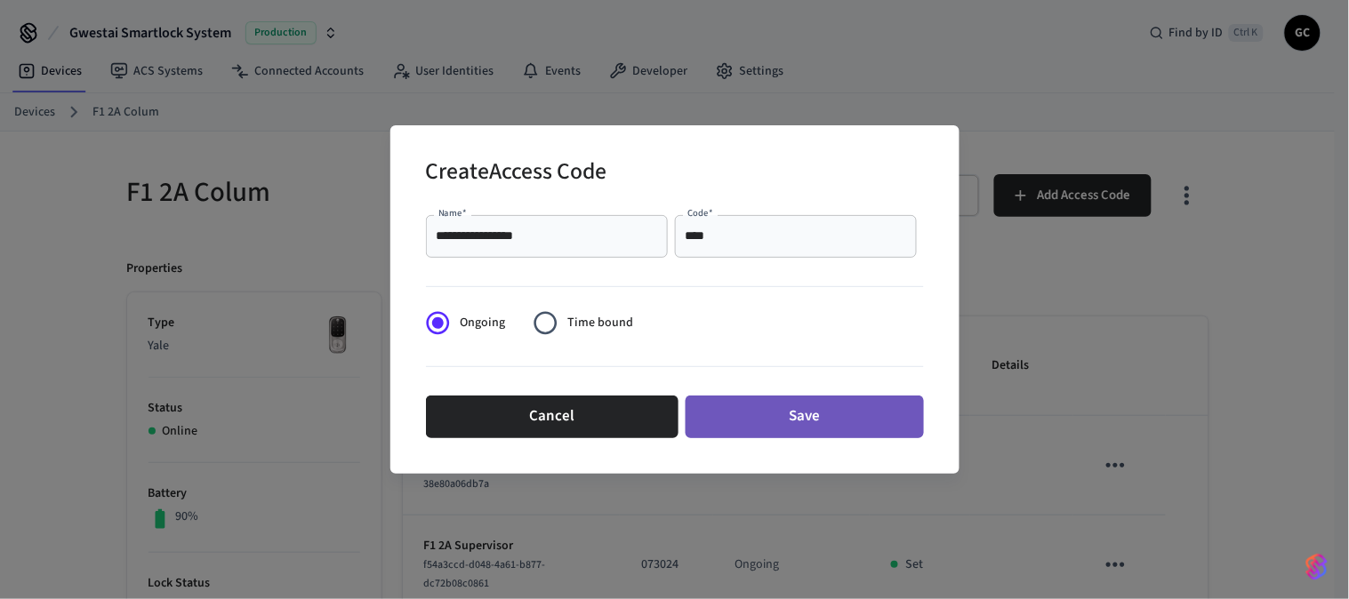
click at [818, 415] on button "Save" at bounding box center [805, 417] width 238 height 43
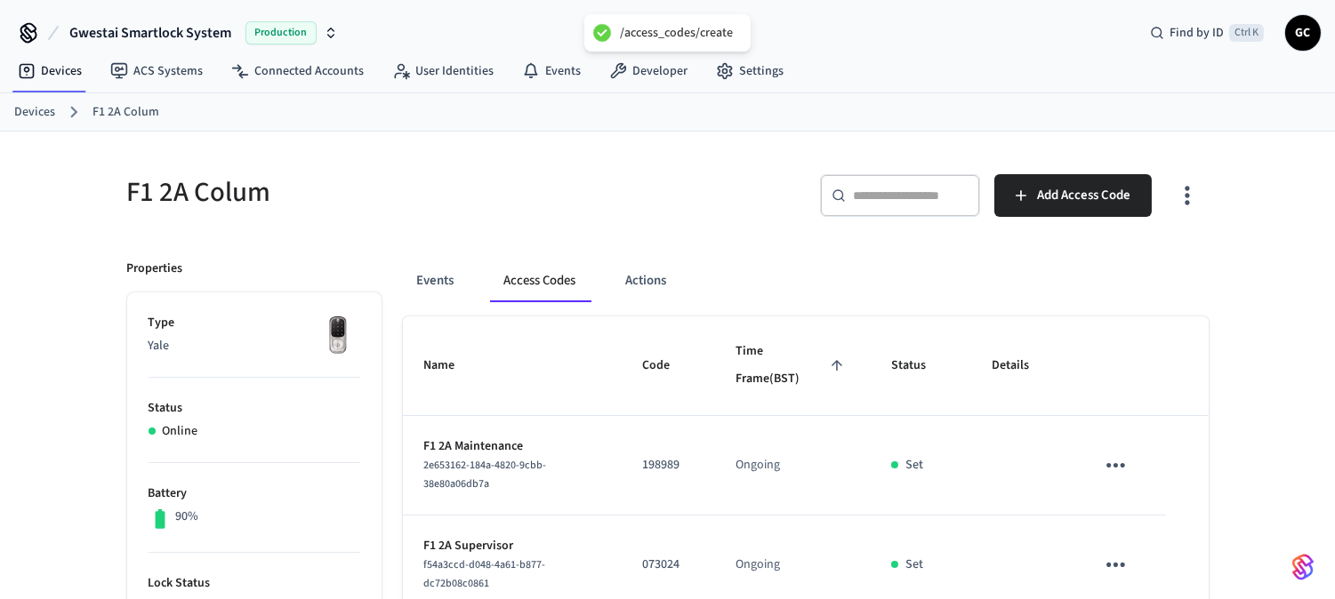
click at [29, 111] on link "Devices" at bounding box center [34, 112] width 41 height 19
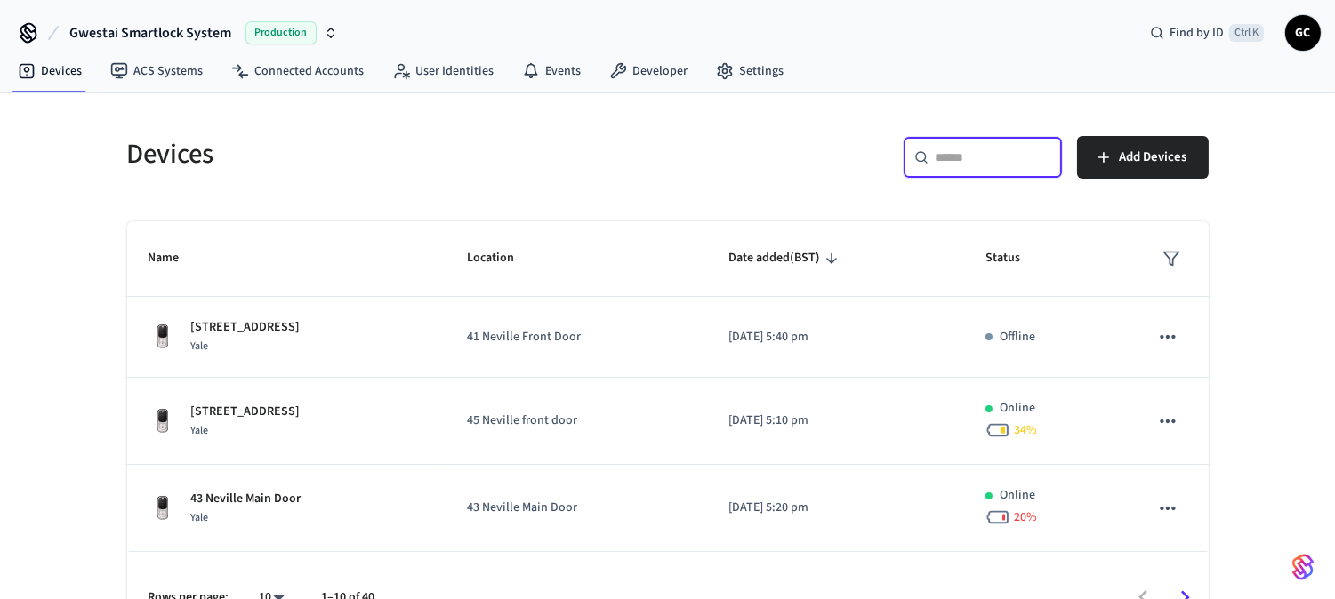
click at [989, 149] on input "text" at bounding box center [994, 158] width 116 height 18
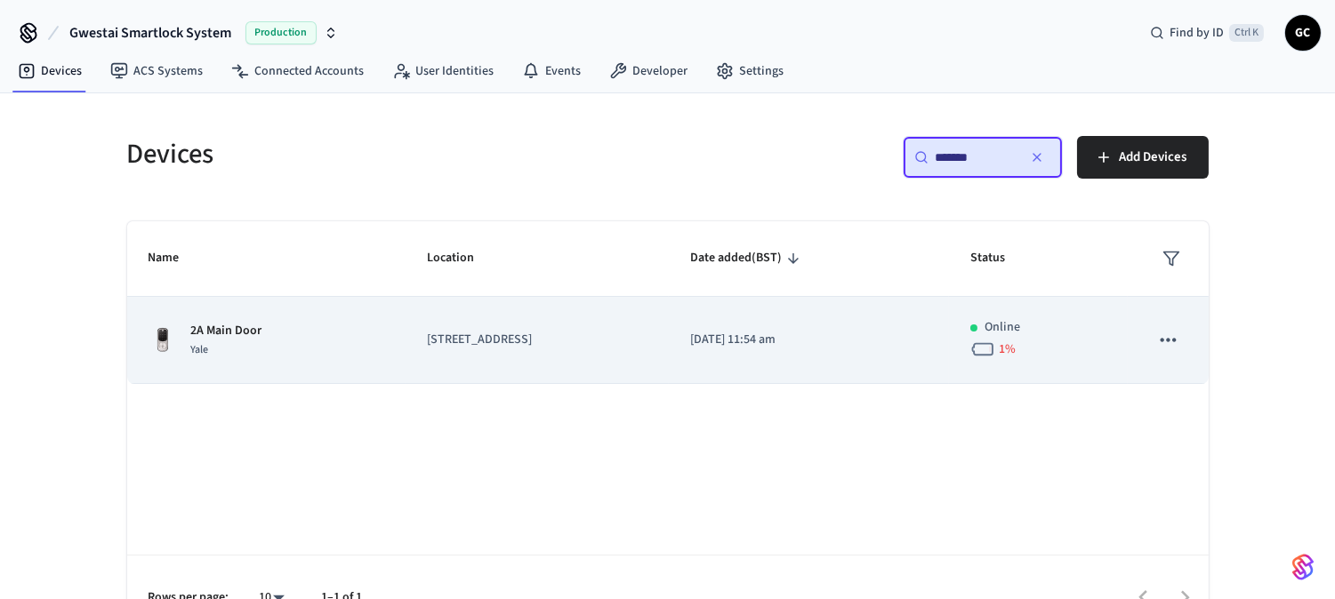
type input "*******"
click at [232, 331] on p "2A Main Door" at bounding box center [226, 331] width 71 height 19
click at [256, 332] on p "2A Main Door" at bounding box center [226, 331] width 71 height 19
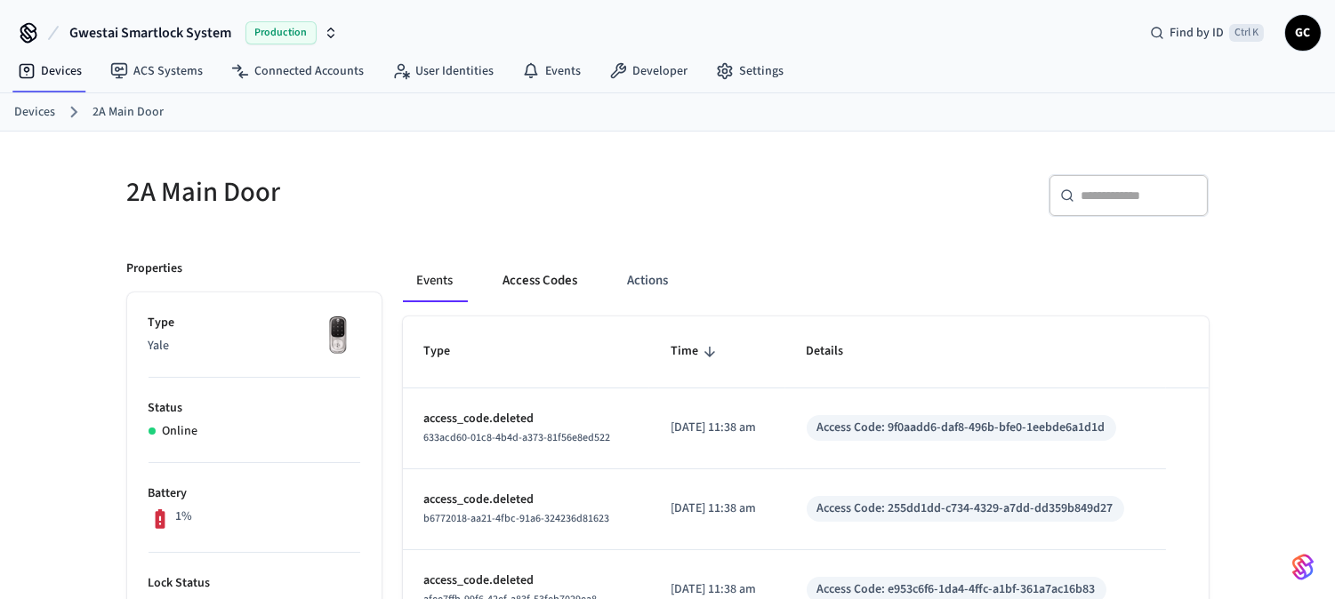
click at [550, 276] on button "Access Codes" at bounding box center [540, 281] width 103 height 43
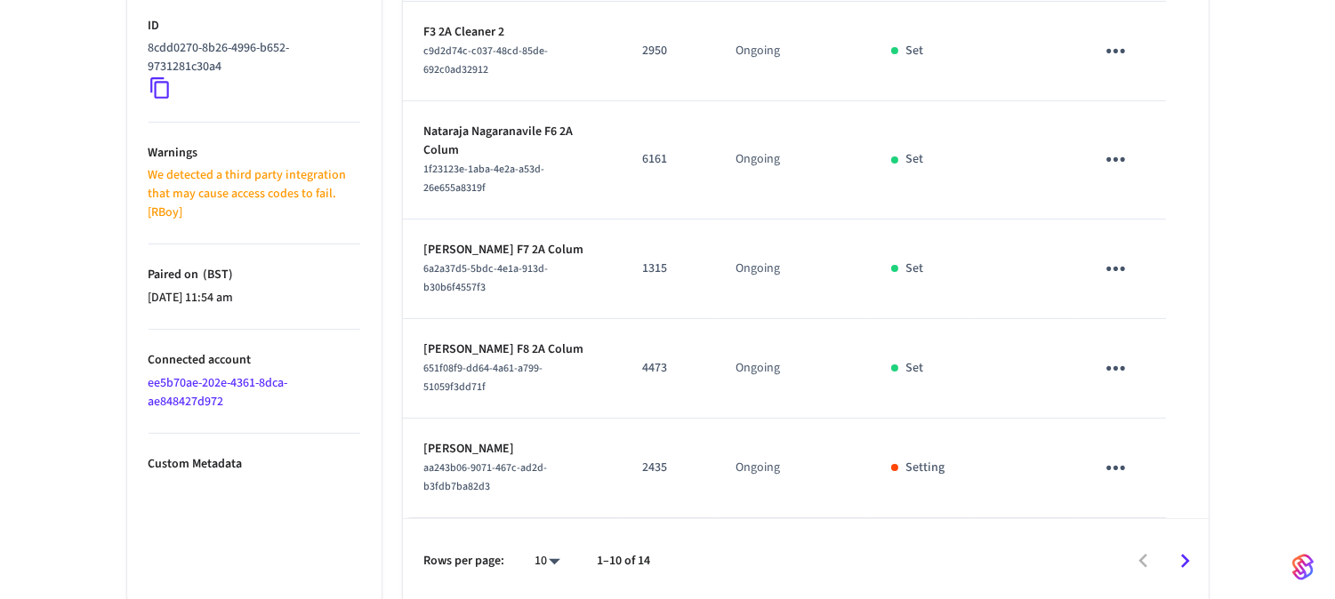
scroll to position [918, 0]
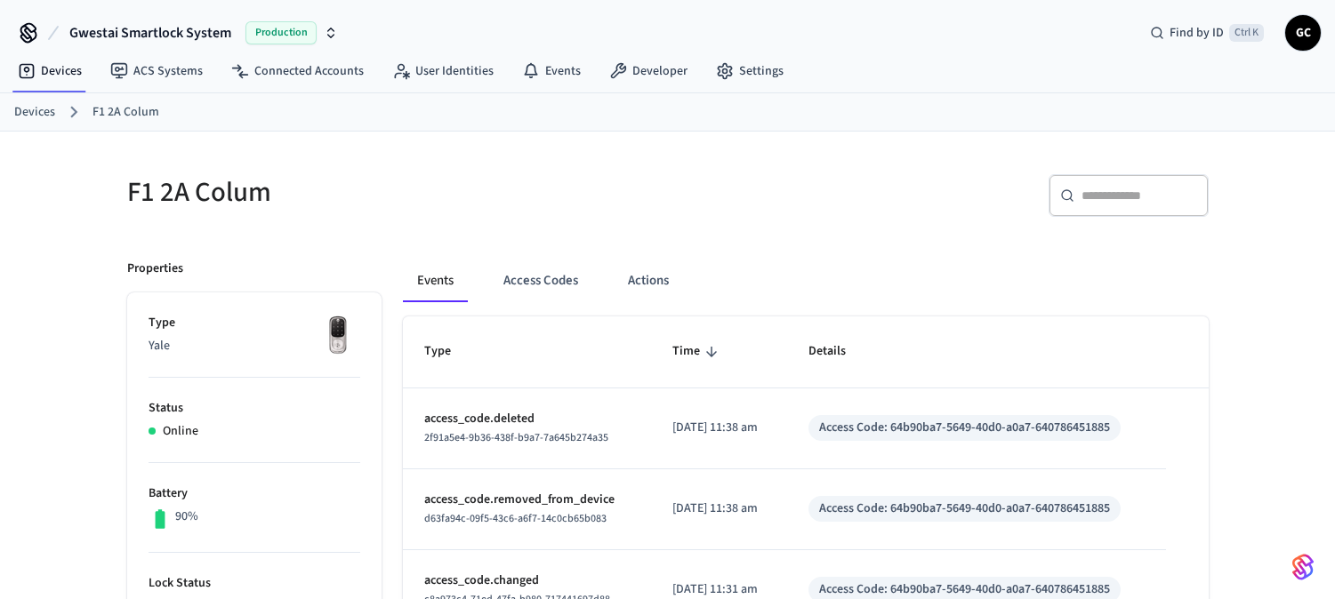
scroll to position [22, 0]
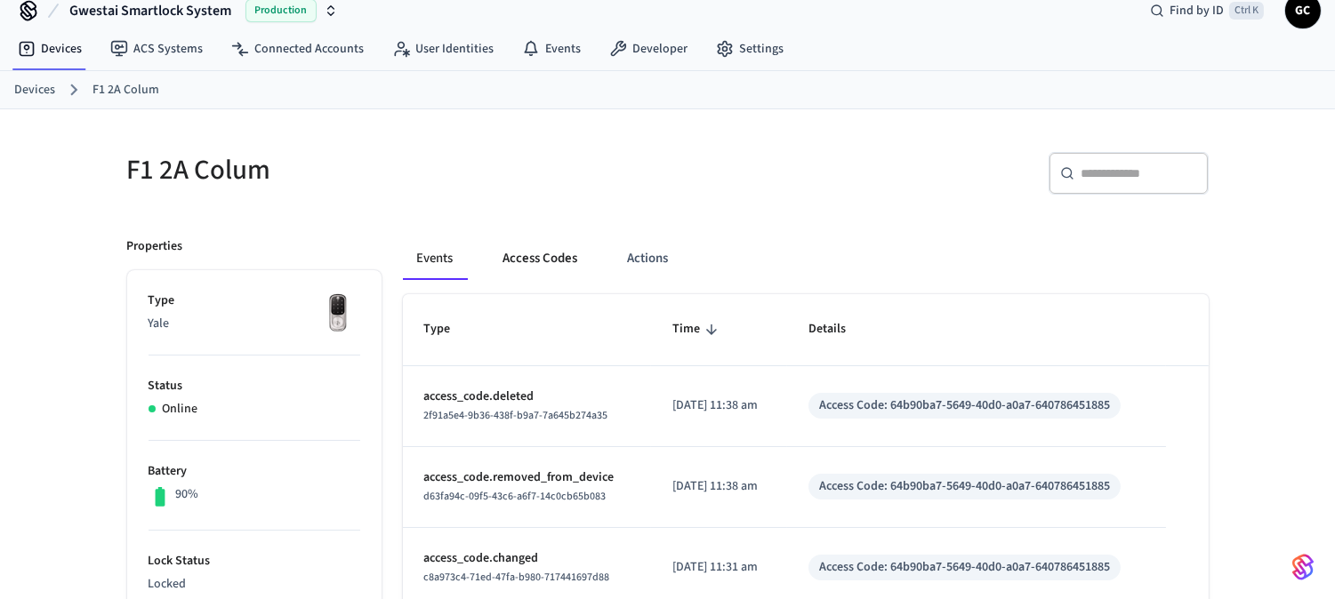
click at [527, 263] on button "Access Codes" at bounding box center [540, 258] width 103 height 43
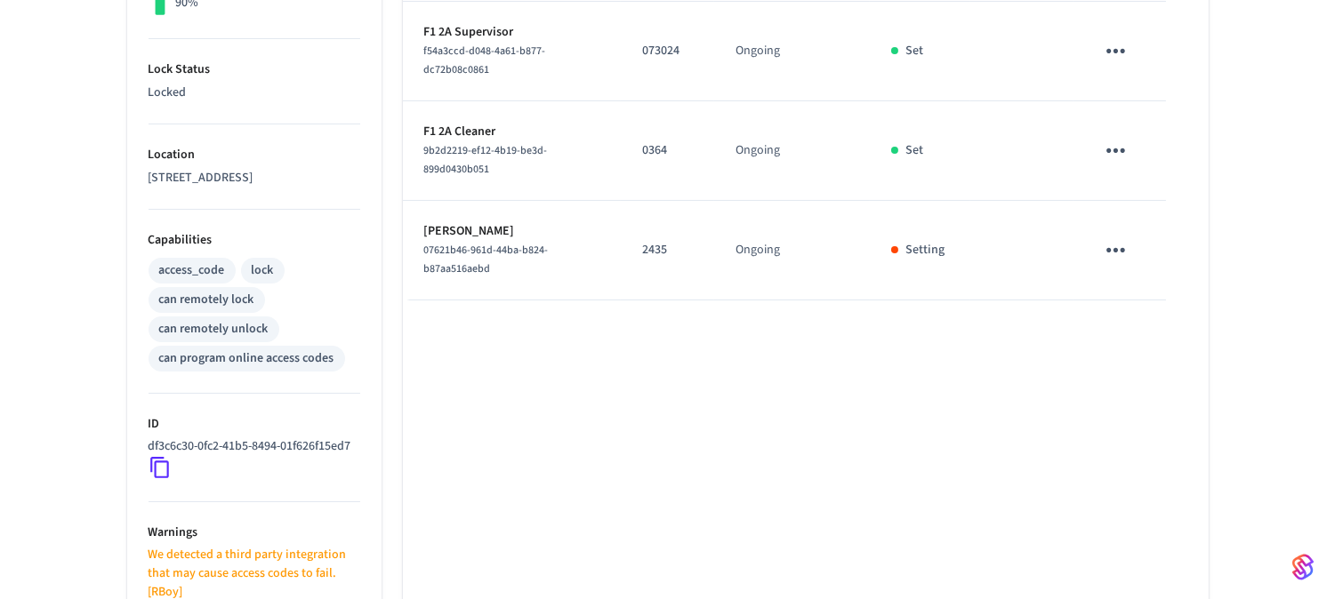
scroll to position [517, 0]
